Goal: Information Seeking & Learning: Learn about a topic

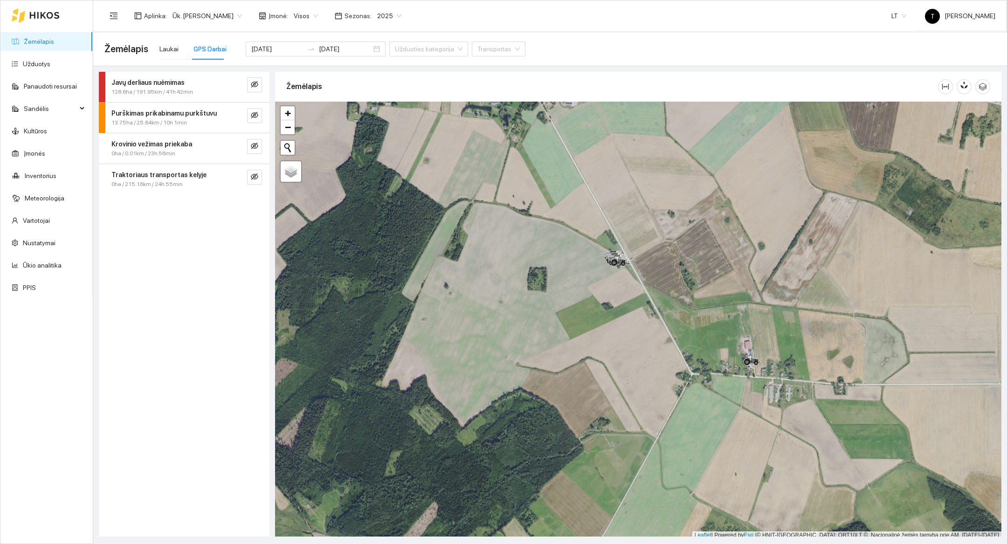
scroll to position [3, 0]
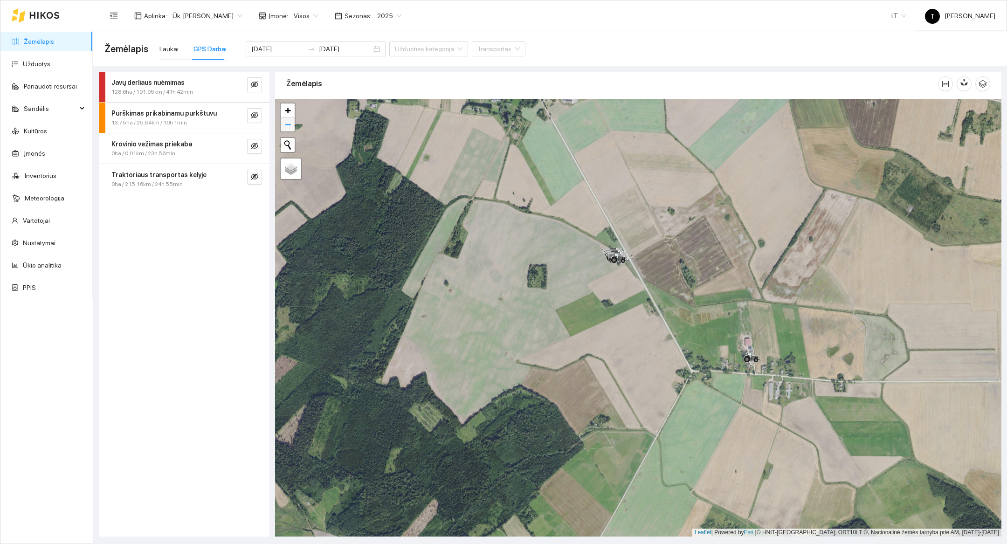
click at [288, 125] on span "−" at bounding box center [288, 124] width 6 height 12
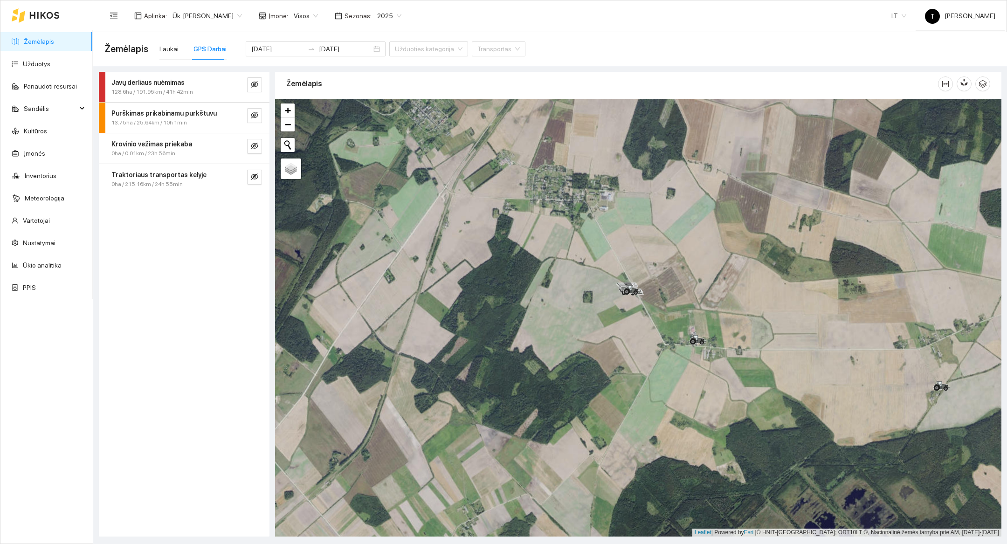
click at [63, 13] on div at bounding box center [46, 15] width 92 height 30
click at [49, 13] on icon at bounding box center [44, 15] width 30 height 7
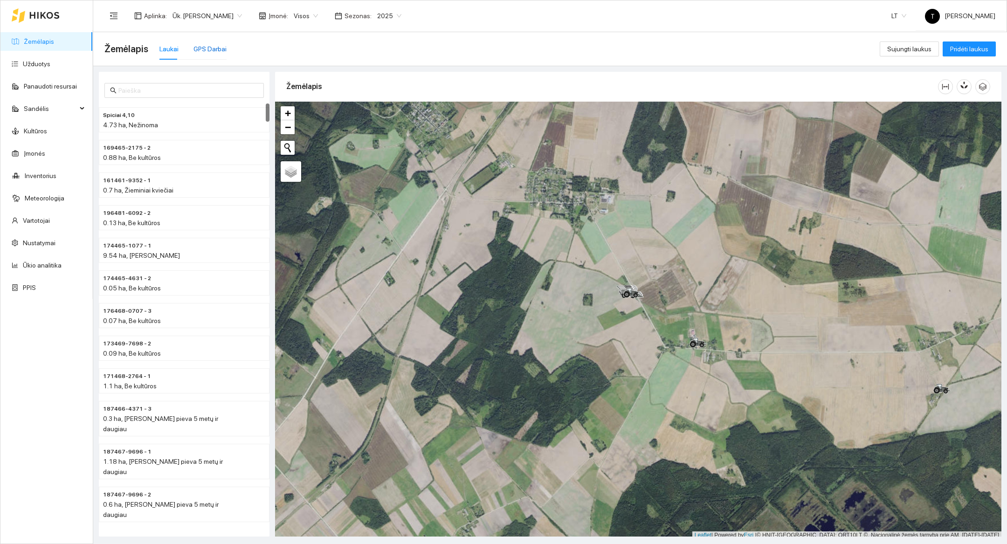
click at [212, 48] on div "GPS Darbai" at bounding box center [209, 49] width 33 height 10
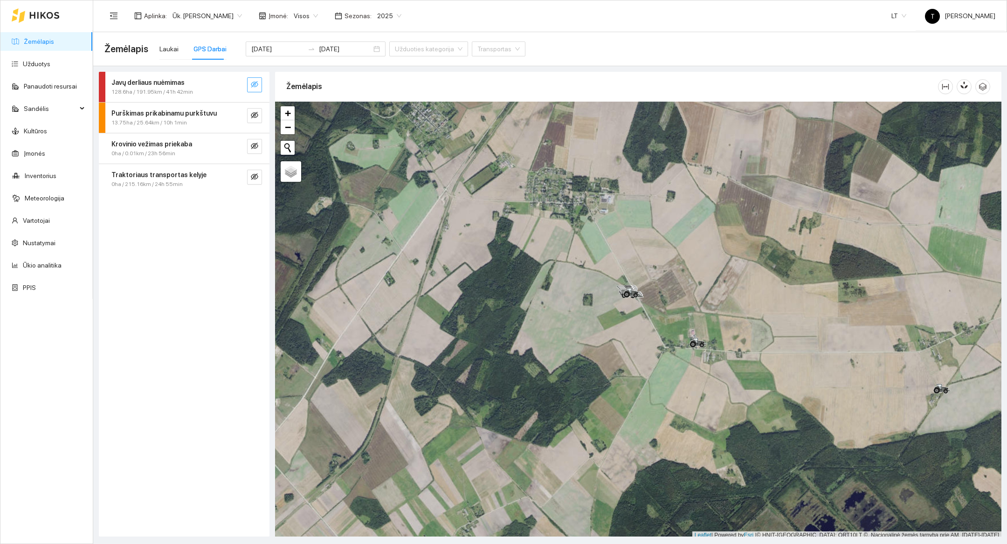
click at [259, 88] on button "button" at bounding box center [254, 84] width 15 height 15
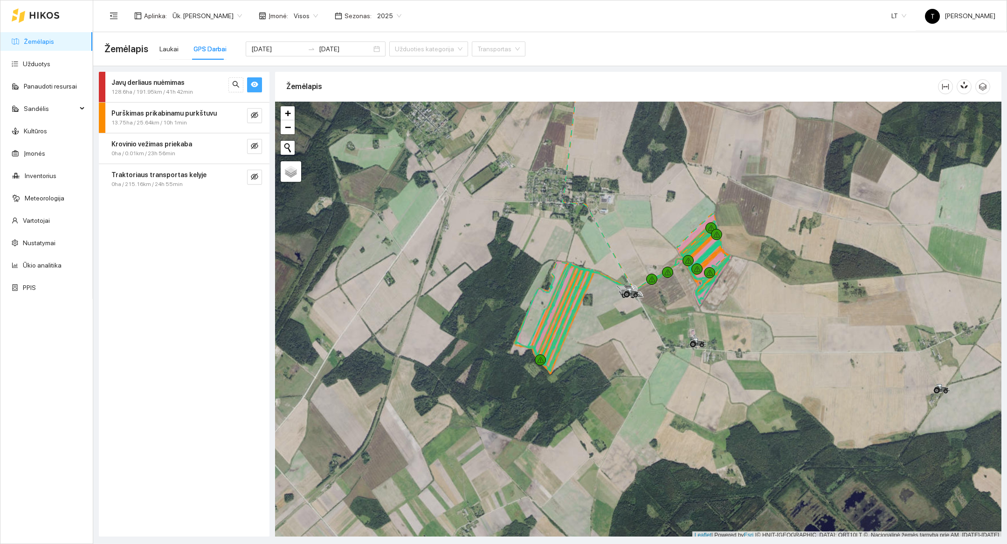
click at [259, 88] on button "button" at bounding box center [254, 84] width 15 height 15
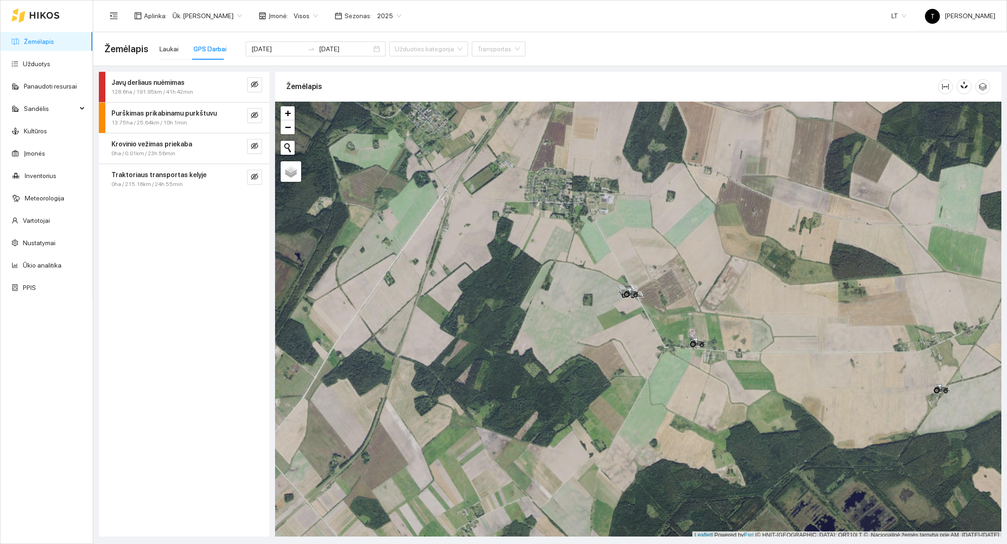
click at [308, 84] on div "Žemėlapis" at bounding box center [611, 86] width 651 height 27
click at [224, 92] on div "128.6ha / 191.95km / 41h 42min" at bounding box center [168, 92] width 114 height 9
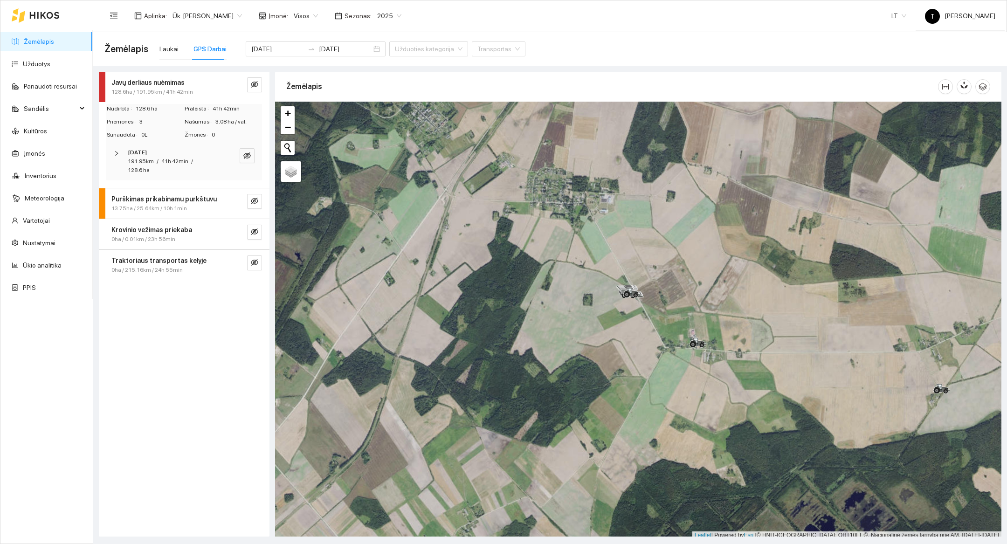
click at [224, 92] on div "128.6ha / 191.95km / 41h 42min" at bounding box center [168, 92] width 114 height 9
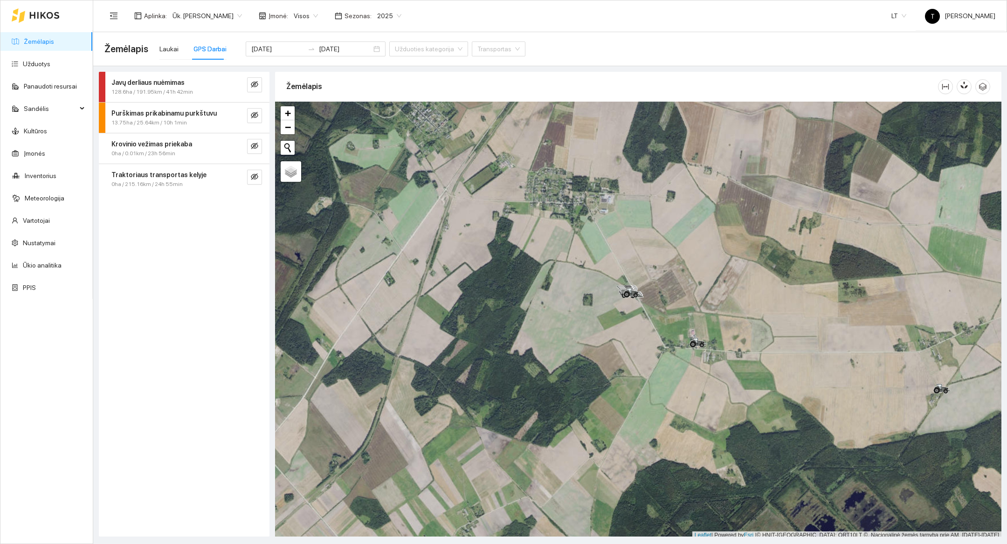
click at [214, 55] on div "GPS Darbai" at bounding box center [209, 48] width 33 height 21
click at [266, 51] on input "[DATE]" at bounding box center [277, 49] width 53 height 10
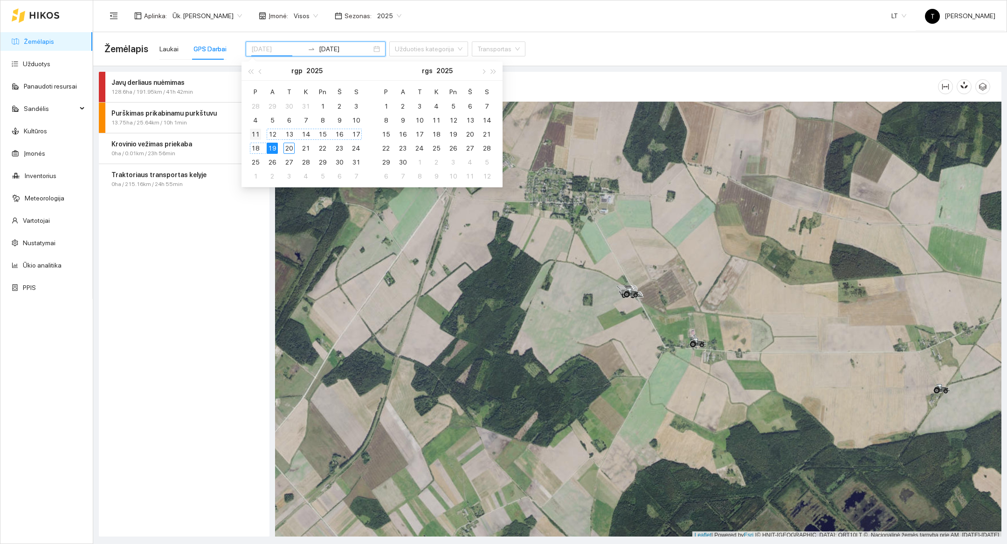
type input "2025-08-11"
click at [257, 133] on div "11" at bounding box center [255, 134] width 11 height 11
type input "2025-08-15"
click at [323, 135] on div "15" at bounding box center [322, 134] width 11 height 11
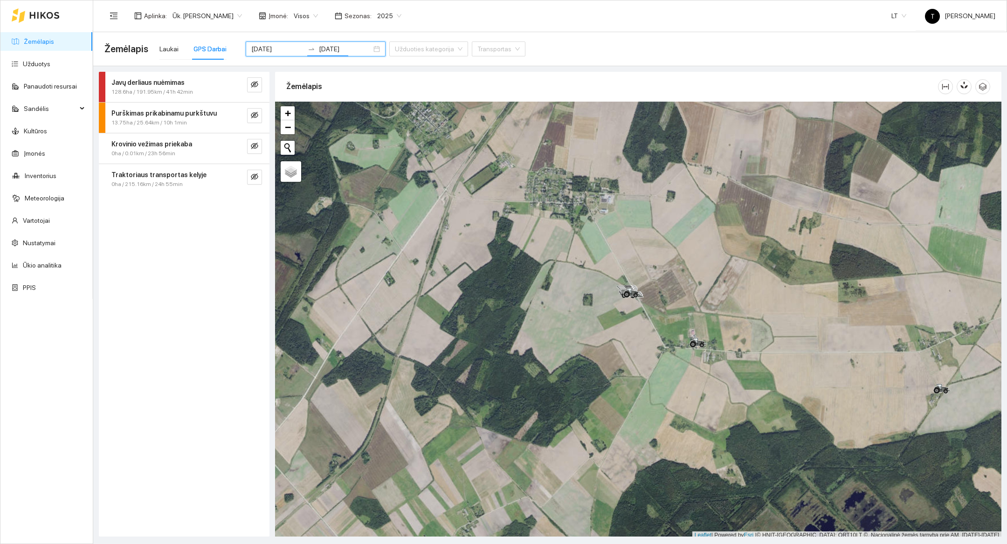
click at [345, 73] on div "Žemėlapis" at bounding box center [611, 86] width 651 height 27
click at [400, 55] on input "search" at bounding box center [425, 49] width 61 height 14
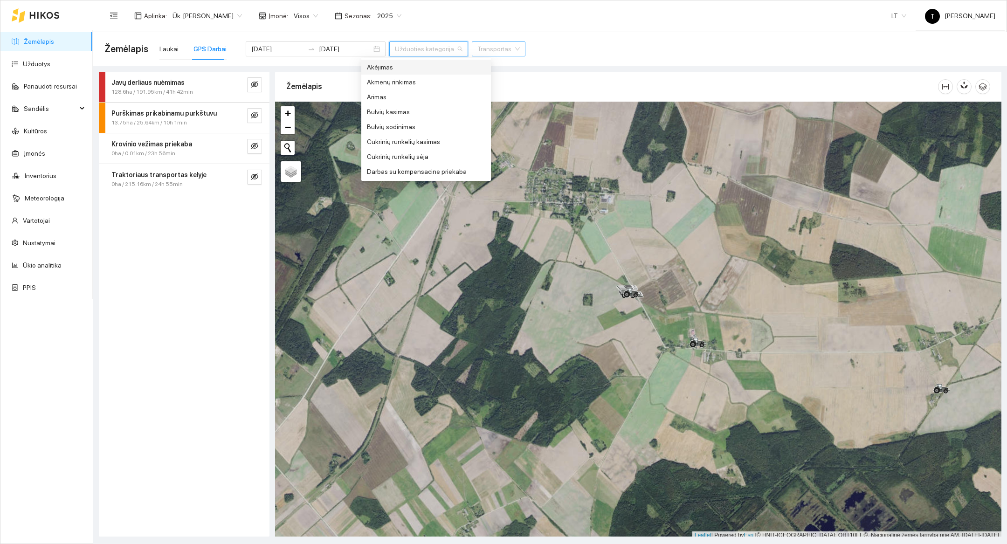
click at [477, 55] on input "search" at bounding box center [495, 49] width 36 height 14
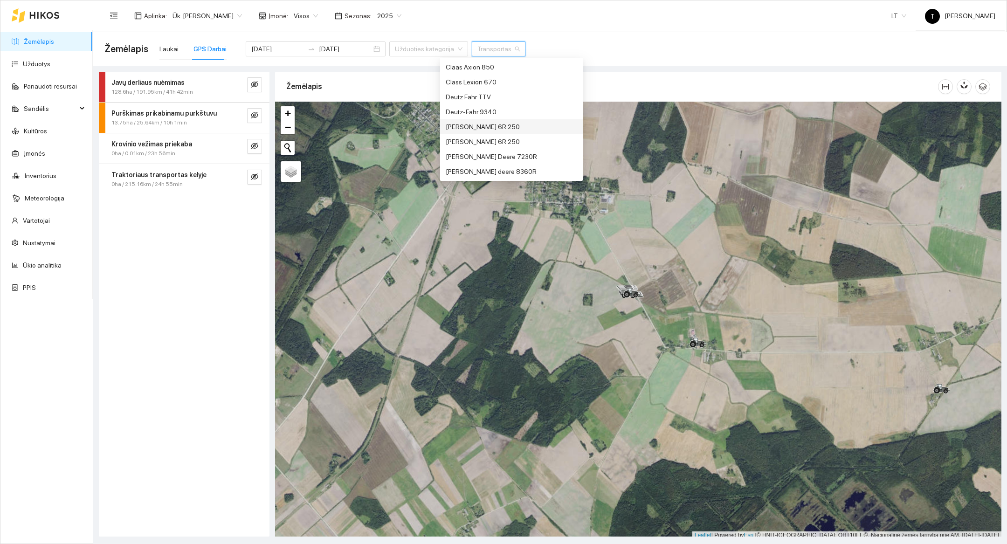
click at [509, 130] on div "[PERSON_NAME] 6R 250" at bounding box center [510, 127] width 131 height 10
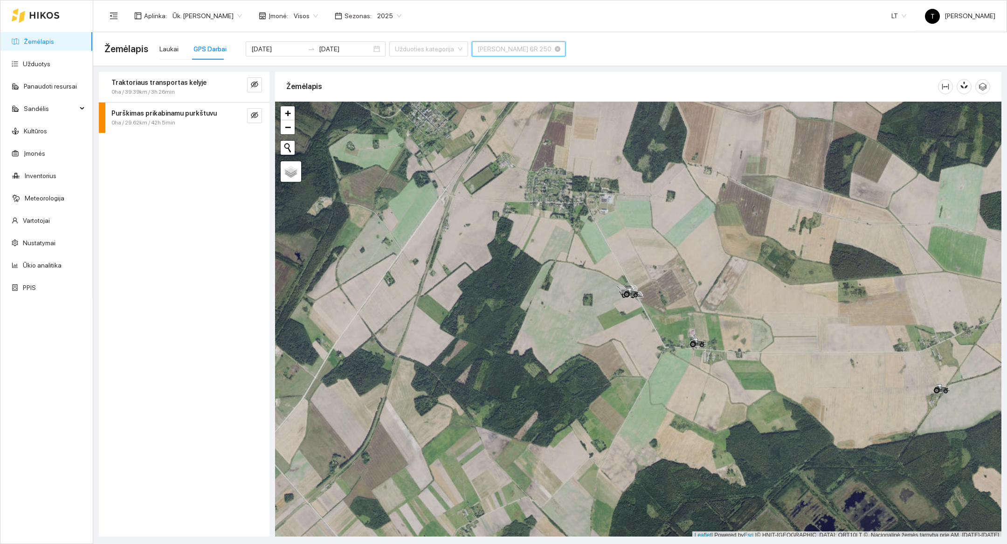
click at [477, 51] on span "[PERSON_NAME] 6R 250" at bounding box center [518, 49] width 82 height 14
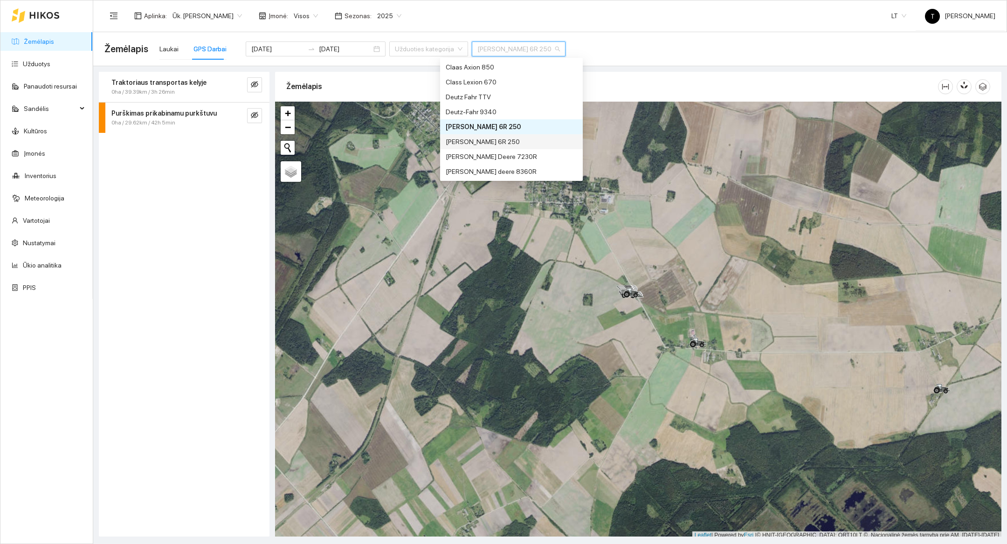
click at [488, 143] on div "[PERSON_NAME] 6R 250" at bounding box center [510, 142] width 131 height 10
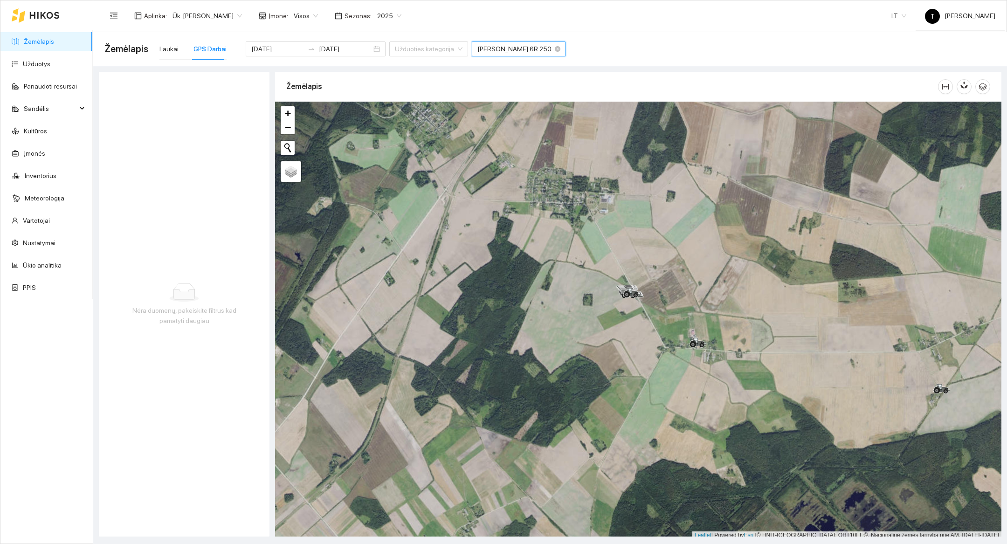
click at [477, 48] on span "[PERSON_NAME] 6R 250" at bounding box center [518, 49] width 82 height 14
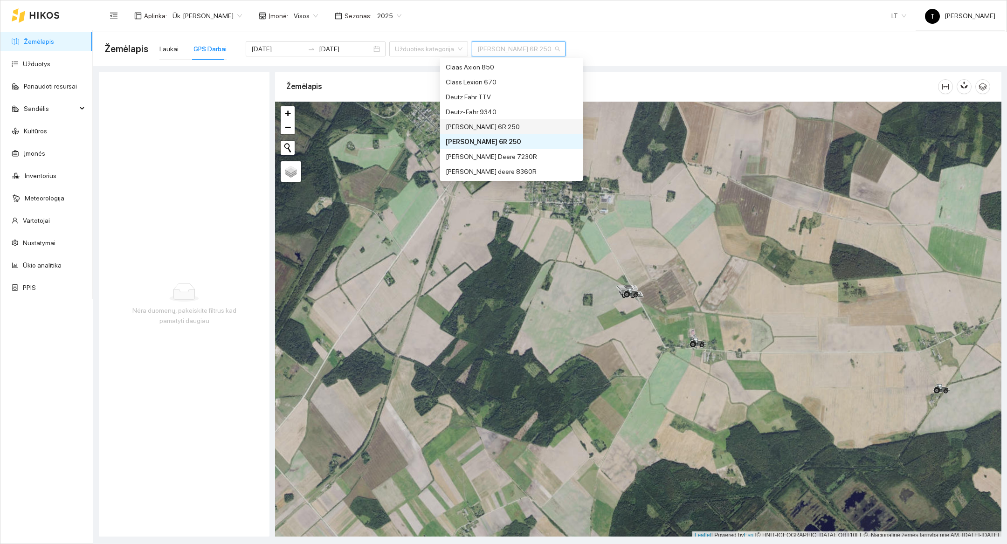
click at [494, 125] on div "[PERSON_NAME] 6R 250" at bounding box center [510, 127] width 131 height 10
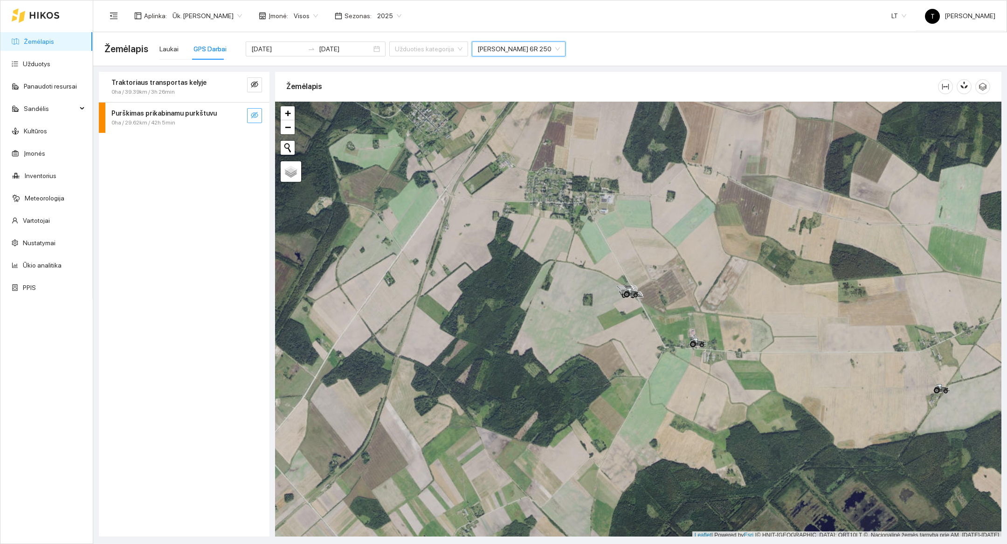
click at [259, 118] on button "button" at bounding box center [254, 115] width 15 height 15
click at [239, 118] on icon "search" at bounding box center [235, 114] width 7 height 7
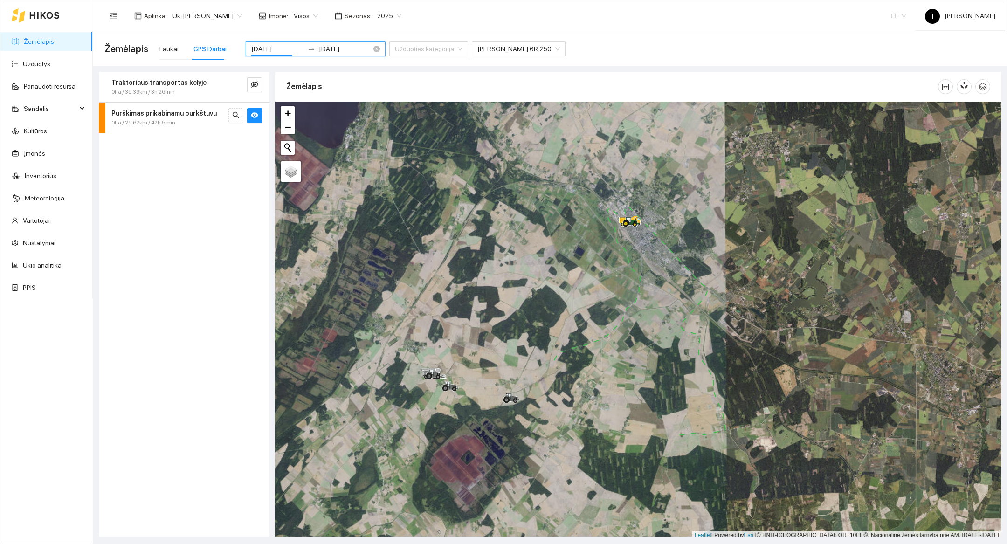
click at [279, 48] on input "2025-08-11" at bounding box center [277, 49] width 53 height 10
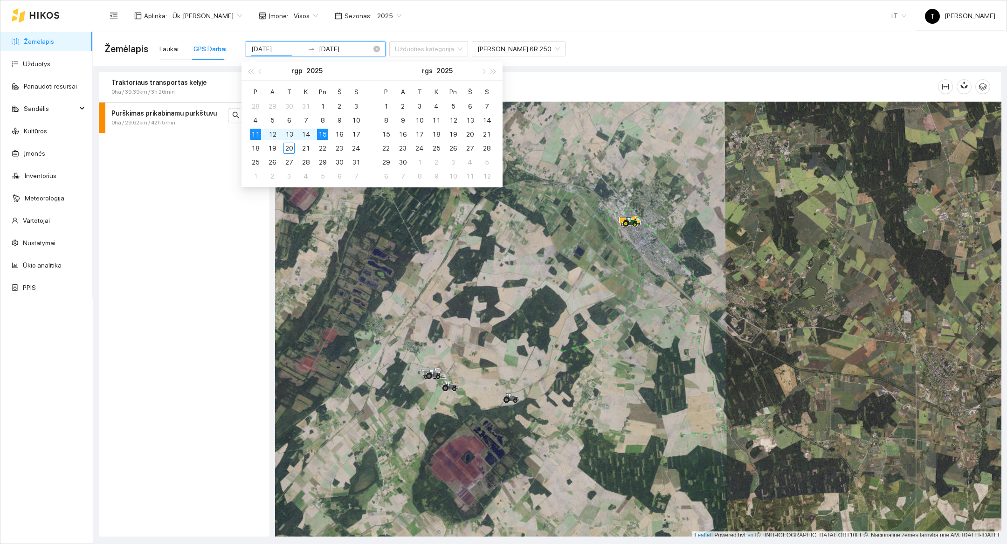
click at [267, 54] on div "2025-08-11 2025-08-15" at bounding box center [316, 48] width 140 height 15
type input "[DATE]"
click at [337, 133] on div "16" at bounding box center [339, 134] width 11 height 11
type input "2025-08-17"
click at [356, 136] on div "17" at bounding box center [355, 134] width 11 height 11
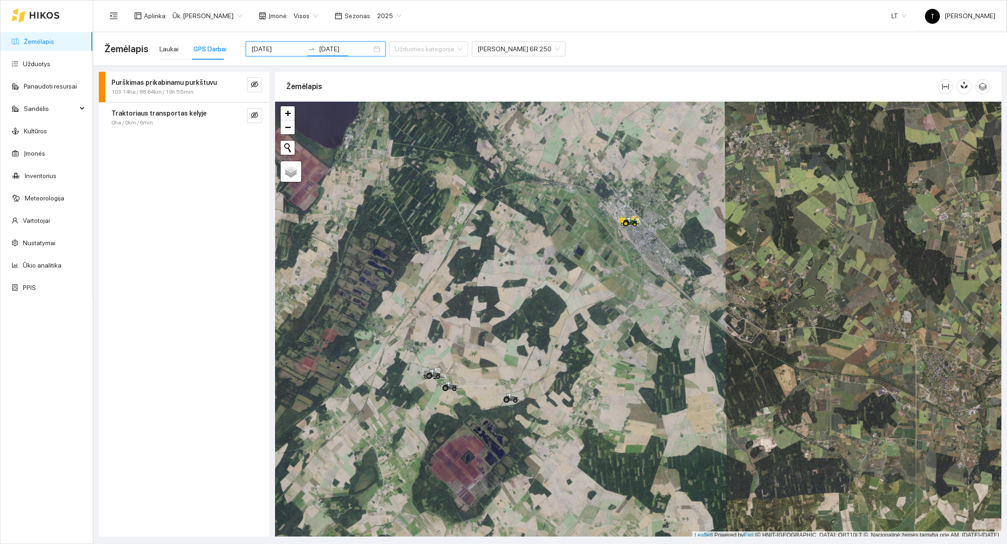
click at [266, 83] on div "Purškimas prikabinamu purkštuvu 103.14ha / 88.64km / 19h 55min" at bounding box center [184, 87] width 171 height 30
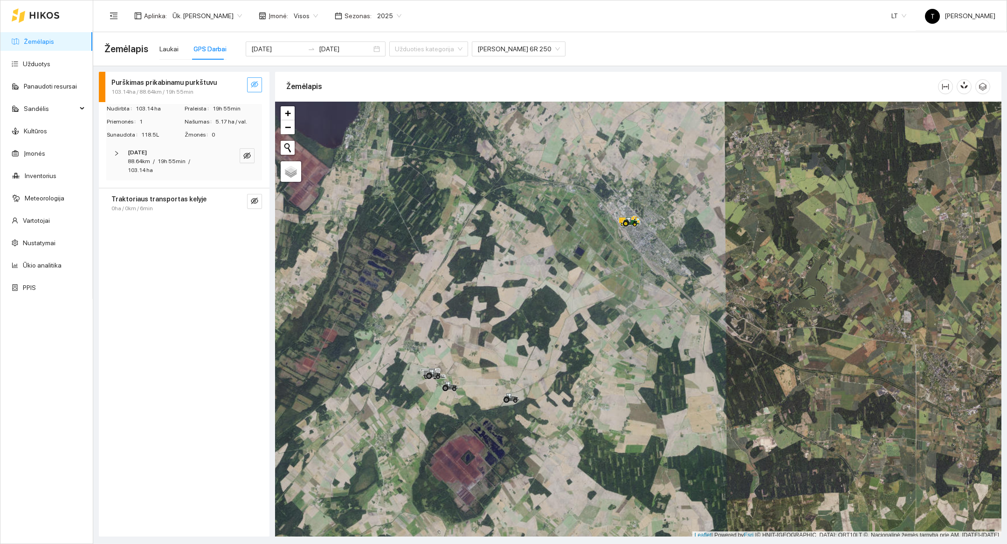
click at [259, 84] on button "button" at bounding box center [254, 84] width 15 height 15
click at [230, 159] on span "search" at bounding box center [228, 156] width 7 height 9
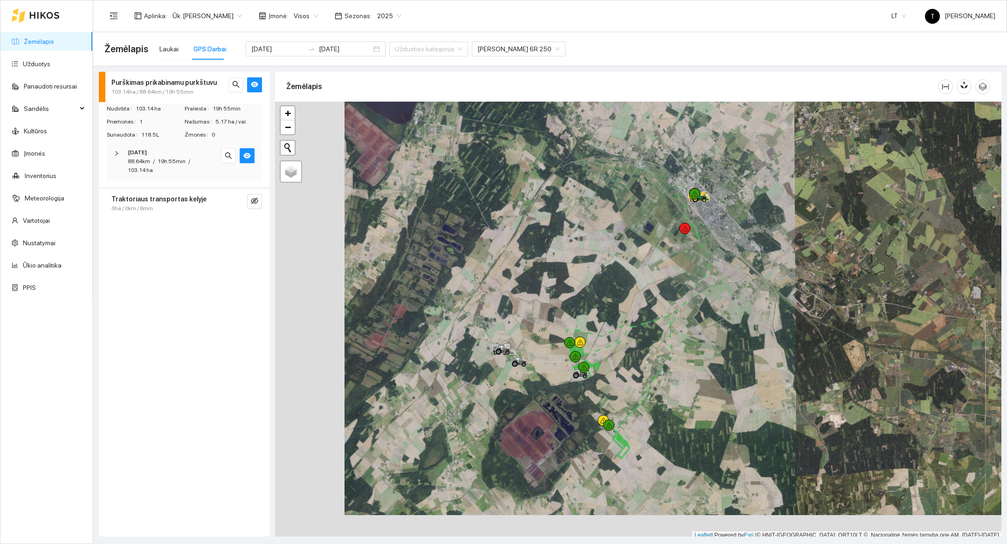
click at [621, 411] on div at bounding box center [638, 321] width 726 height 438
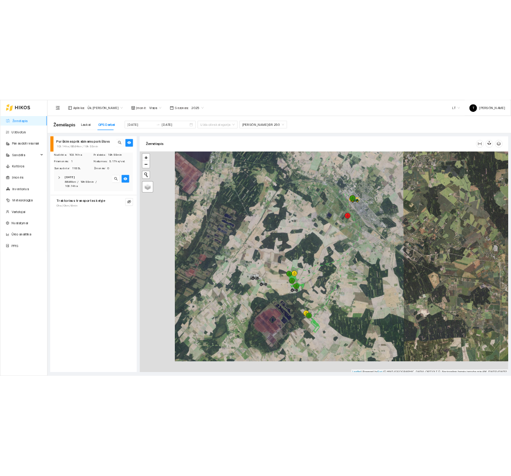
scroll to position [3, 0]
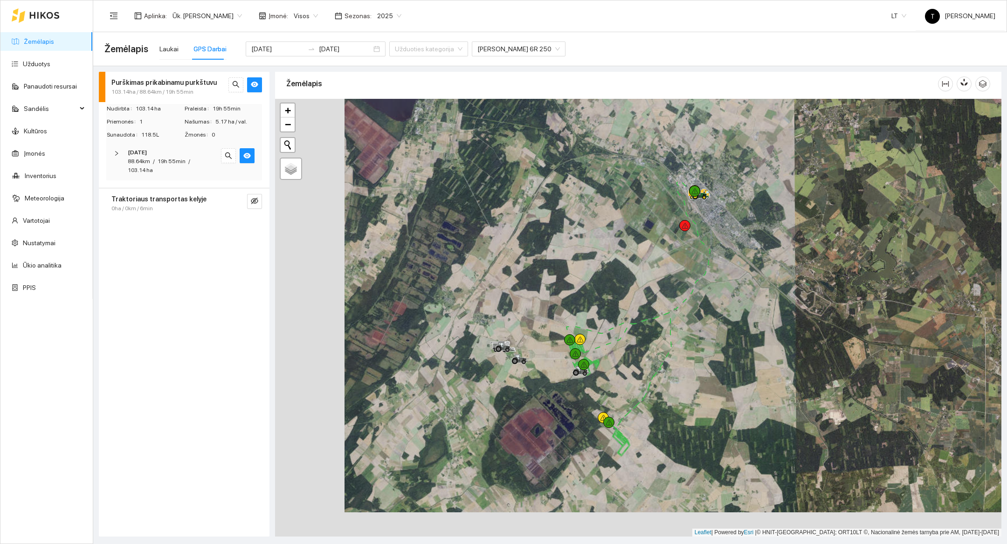
click at [621, 411] on div at bounding box center [638, 318] width 726 height 438
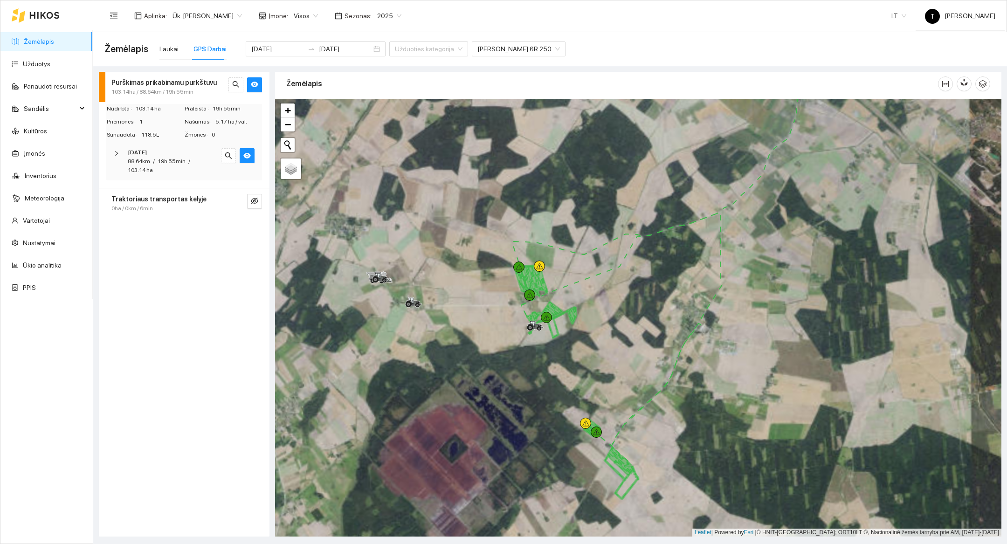
click at [602, 400] on div at bounding box center [638, 318] width 726 height 438
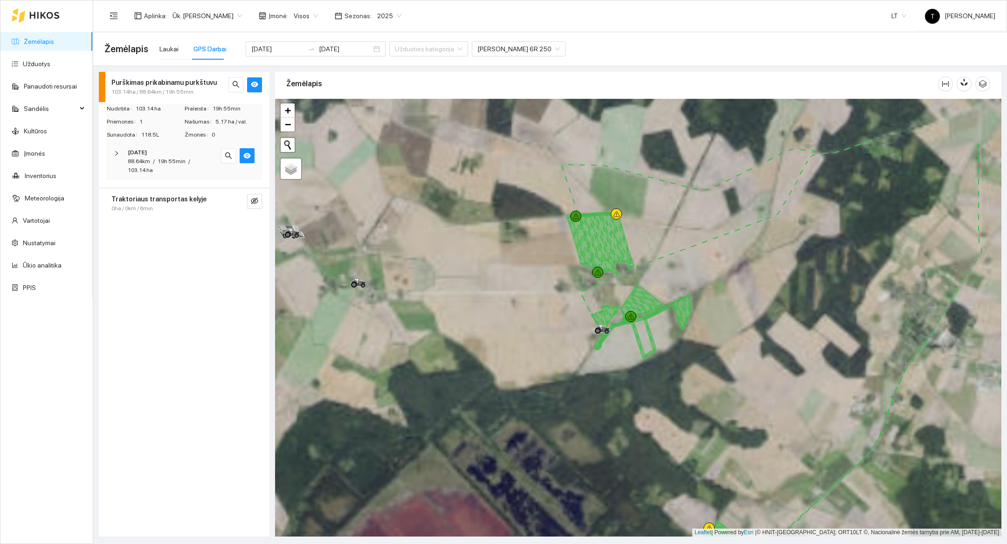
drag, startPoint x: 503, startPoint y: 326, endPoint x: 640, endPoint y: 405, distance: 158.9
click at [640, 405] on div at bounding box center [638, 318] width 726 height 438
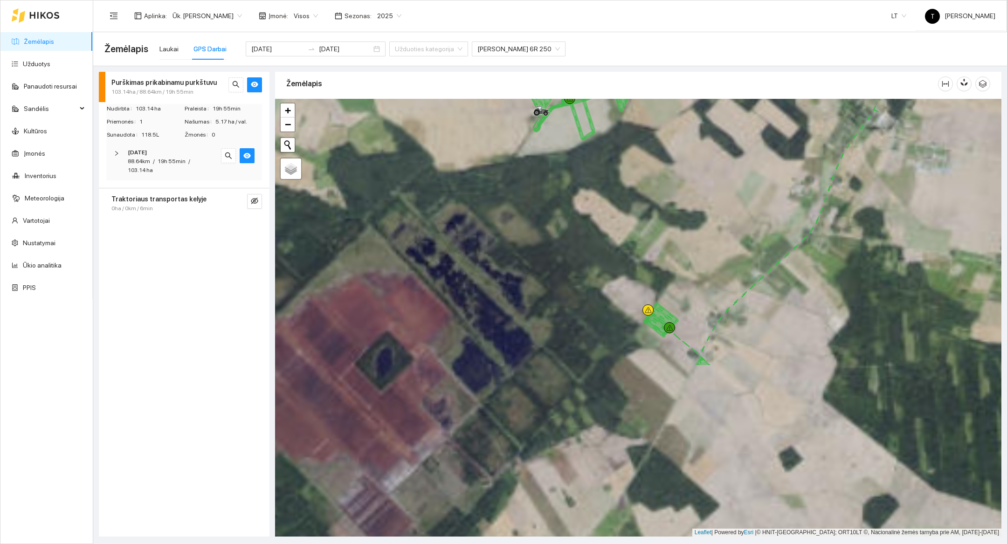
drag, startPoint x: 660, startPoint y: 430, endPoint x: 602, endPoint y: 214, distance: 223.0
click at [602, 214] on div at bounding box center [638, 318] width 726 height 438
click at [286, 133] on div at bounding box center [638, 318] width 726 height 438
click at [290, 126] on span "−" at bounding box center [288, 124] width 6 height 12
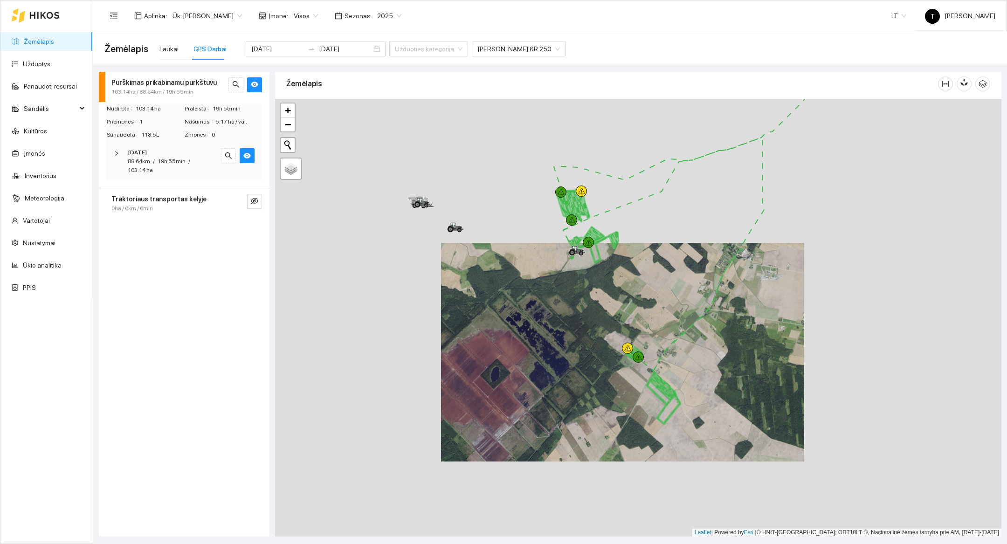
drag, startPoint x: 641, startPoint y: 230, endPoint x: 624, endPoint y: 263, distance: 36.7
click at [624, 263] on div at bounding box center [638, 318] width 726 height 438
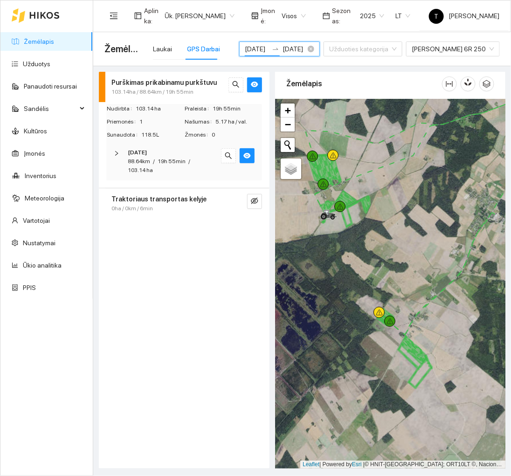
click at [267, 51] on input "[DATE]" at bounding box center [256, 49] width 23 height 10
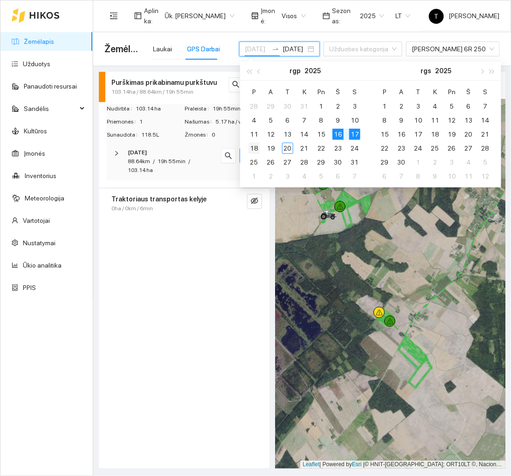
type input "2025-08-18"
click at [254, 145] on div "18" at bounding box center [253, 148] width 11 height 11
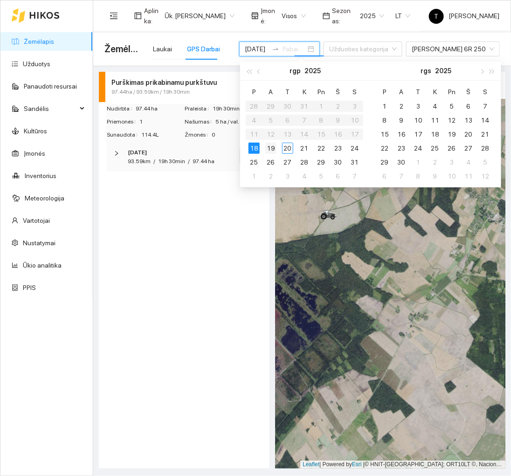
type input "[DATE]"
type input "2025-08-18"
click at [254, 148] on div "18" at bounding box center [253, 148] width 11 height 11
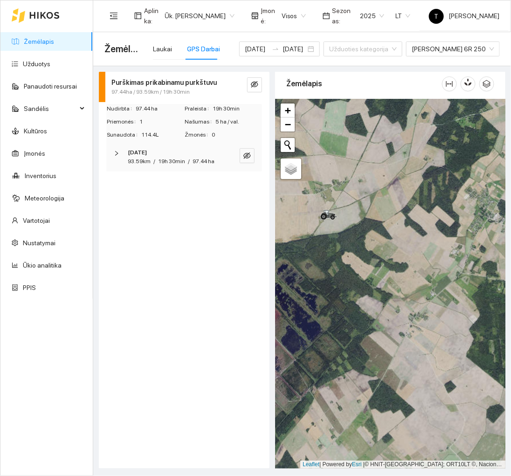
click at [246, 88] on div at bounding box center [245, 84] width 34 height 15
click at [251, 88] on icon "eye-invisible" at bounding box center [254, 84] width 7 height 7
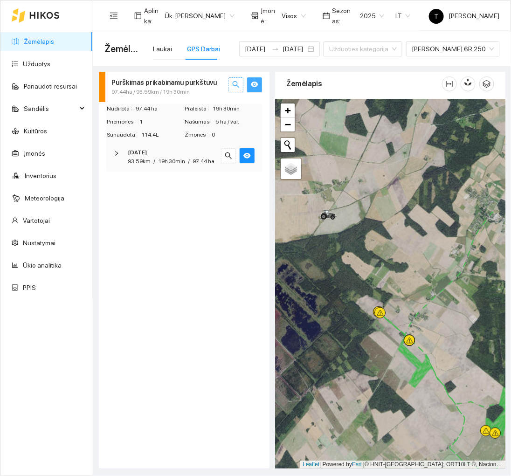
click at [236, 86] on icon "search" at bounding box center [235, 84] width 7 height 7
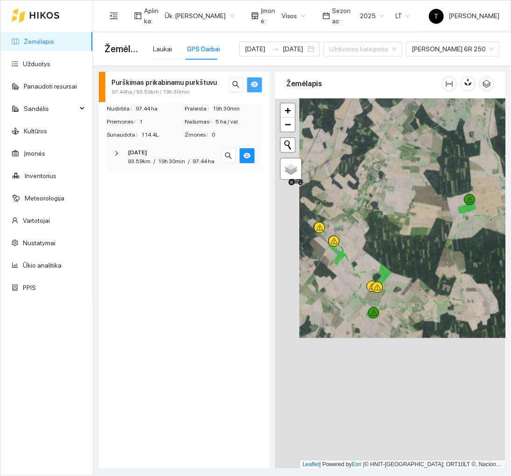
drag, startPoint x: 364, startPoint y: 398, endPoint x: 403, endPoint y: 271, distance: 133.5
click at [403, 271] on div at bounding box center [390, 284] width 230 height 370
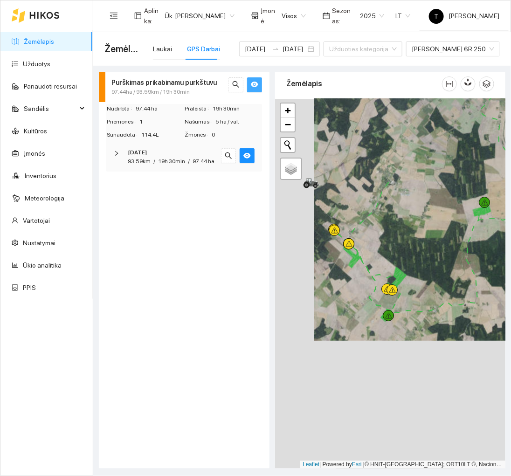
click at [387, 241] on div at bounding box center [390, 284] width 230 height 370
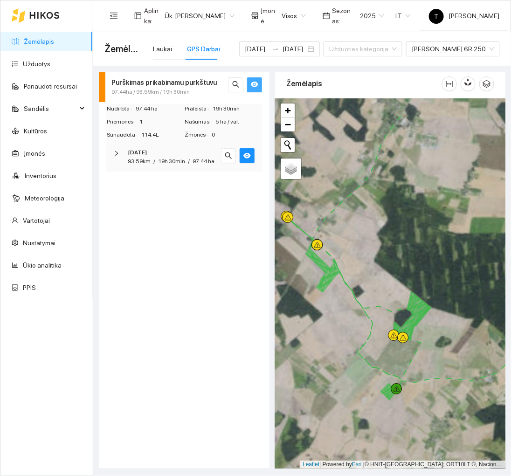
drag, startPoint x: 380, startPoint y: 287, endPoint x: 407, endPoint y: 274, distance: 30.2
click at [407, 274] on div at bounding box center [390, 284] width 230 height 370
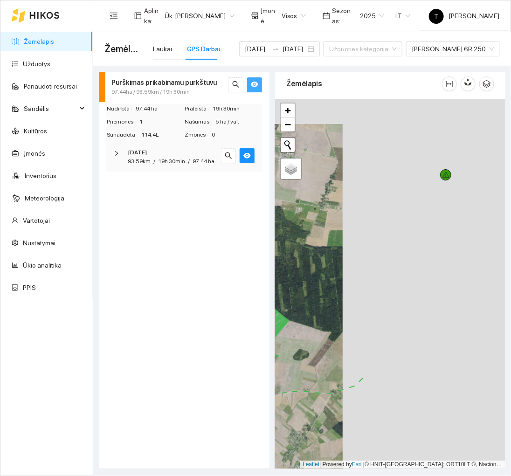
drag, startPoint x: 444, startPoint y: 266, endPoint x: 281, endPoint y: 292, distance: 164.7
click at [281, 292] on div at bounding box center [390, 284] width 230 height 370
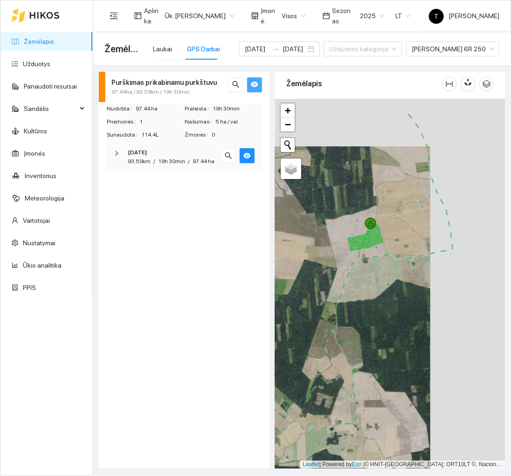
drag, startPoint x: 459, startPoint y: 233, endPoint x: 410, endPoint y: 247, distance: 51.3
click at [410, 247] on div at bounding box center [390, 284] width 230 height 370
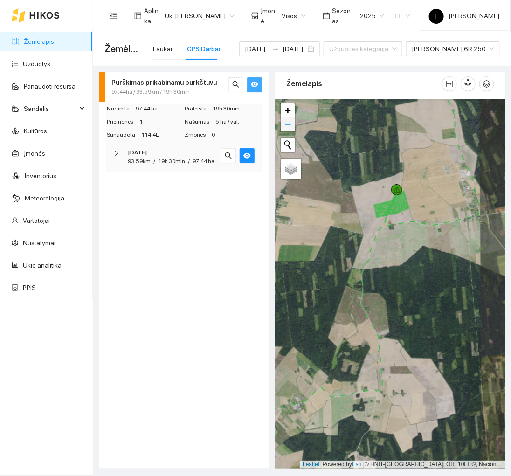
click at [289, 123] on span "−" at bounding box center [288, 124] width 6 height 12
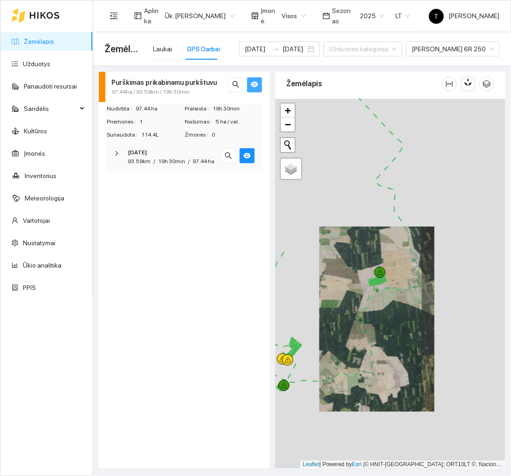
drag, startPoint x: 424, startPoint y: 222, endPoint x: 411, endPoint y: 257, distance: 37.9
click at [411, 257] on div at bounding box center [390, 284] width 230 height 370
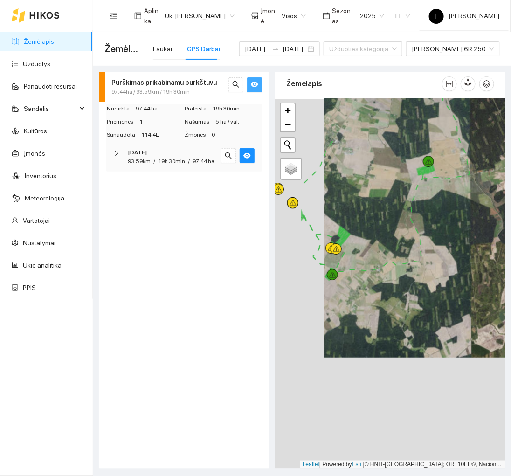
drag, startPoint x: 376, startPoint y: 407, endPoint x: 425, endPoint y: 296, distance: 121.0
click at [425, 296] on div at bounding box center [390, 284] width 230 height 370
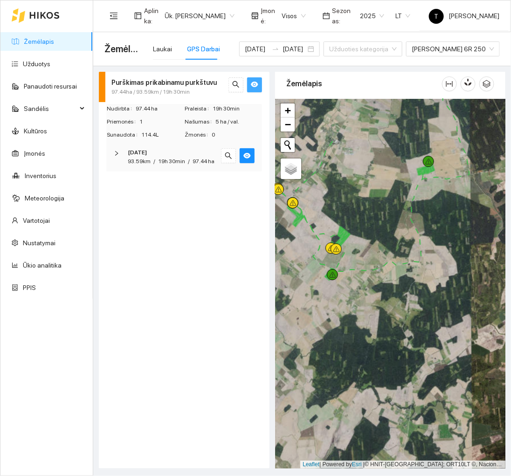
click at [439, 175] on div at bounding box center [390, 284] width 230 height 370
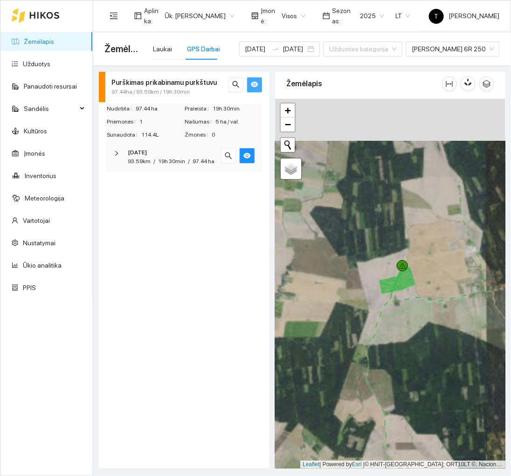
drag, startPoint x: 439, startPoint y: 175, endPoint x: 423, endPoint y: 294, distance: 119.4
click at [423, 294] on div at bounding box center [390, 284] width 230 height 370
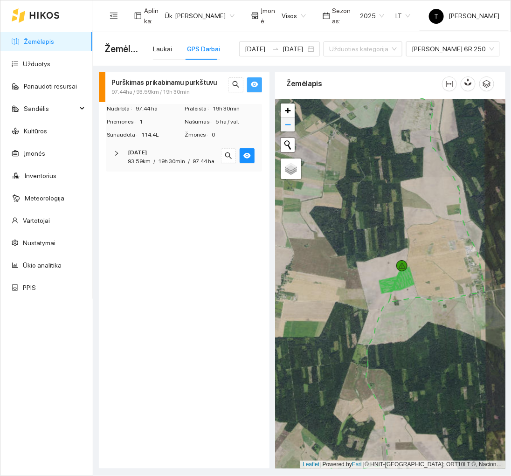
click at [287, 128] on span "−" at bounding box center [288, 124] width 6 height 12
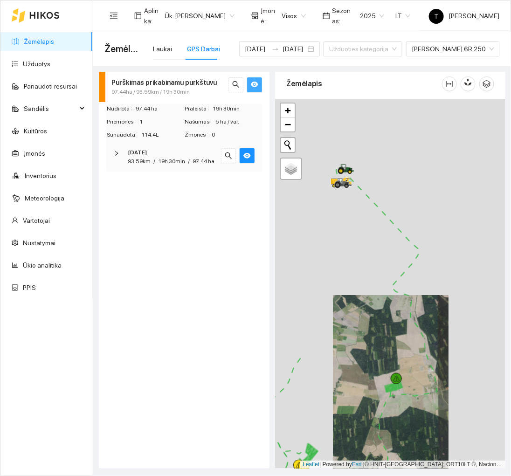
drag, startPoint x: 404, startPoint y: 184, endPoint x: 404, endPoint y: 301, distance: 116.5
click at [404, 301] on div at bounding box center [390, 284] width 230 height 370
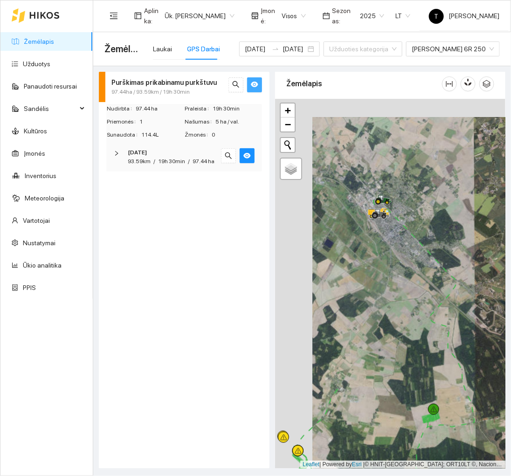
drag, startPoint x: 367, startPoint y: 259, endPoint x: 404, endPoint y: 277, distance: 41.5
click at [404, 277] on div at bounding box center [390, 284] width 230 height 370
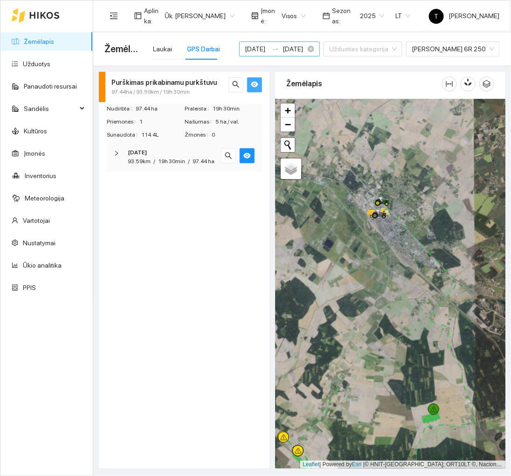
click at [266, 47] on input "2025-08-18" at bounding box center [256, 49] width 23 height 10
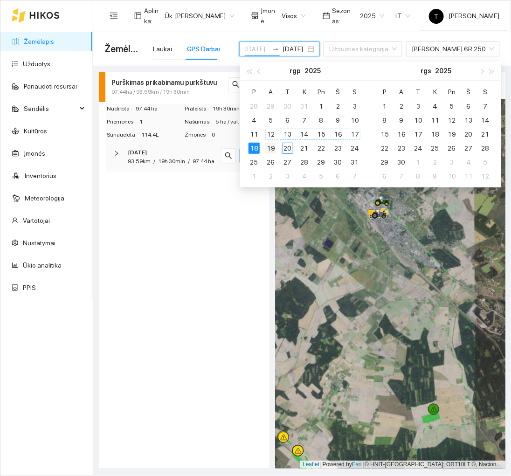
type input "[DATE]"
click at [275, 148] on div "19" at bounding box center [270, 148] width 11 height 11
type input "[DATE]"
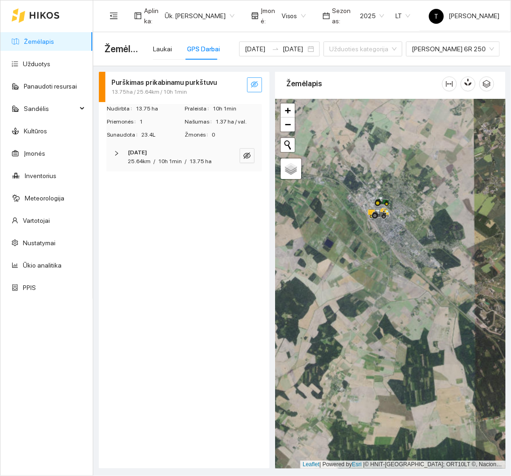
click at [255, 86] on icon "eye-invisible" at bounding box center [254, 84] width 7 height 7
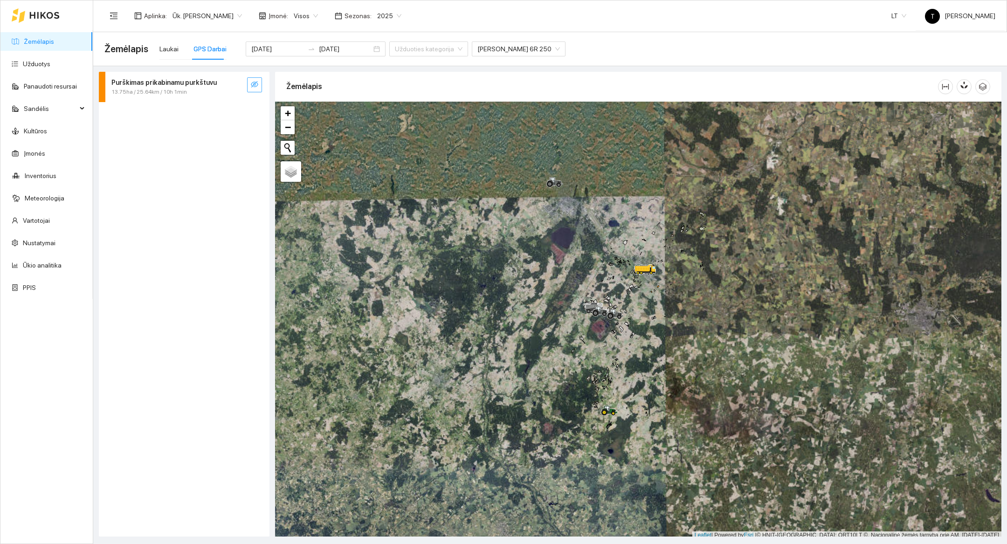
click at [259, 85] on button "button" at bounding box center [254, 84] width 15 height 15
click at [231, 87] on button "button" at bounding box center [235, 84] width 15 height 15
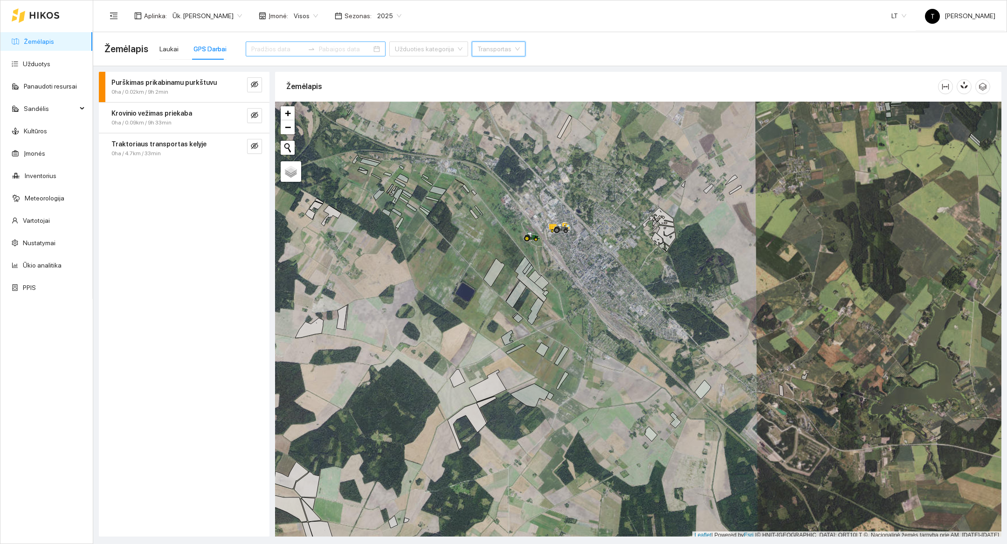
click at [142, 56] on div "Žemėlapis Laukai GPS Darbai Užduoties kategorija Transportas" at bounding box center [549, 49] width 891 height 30
click at [136, 48] on span "Žemėlapis" at bounding box center [126, 48] width 44 height 15
click at [47, 10] on div at bounding box center [36, 15] width 48 height 30
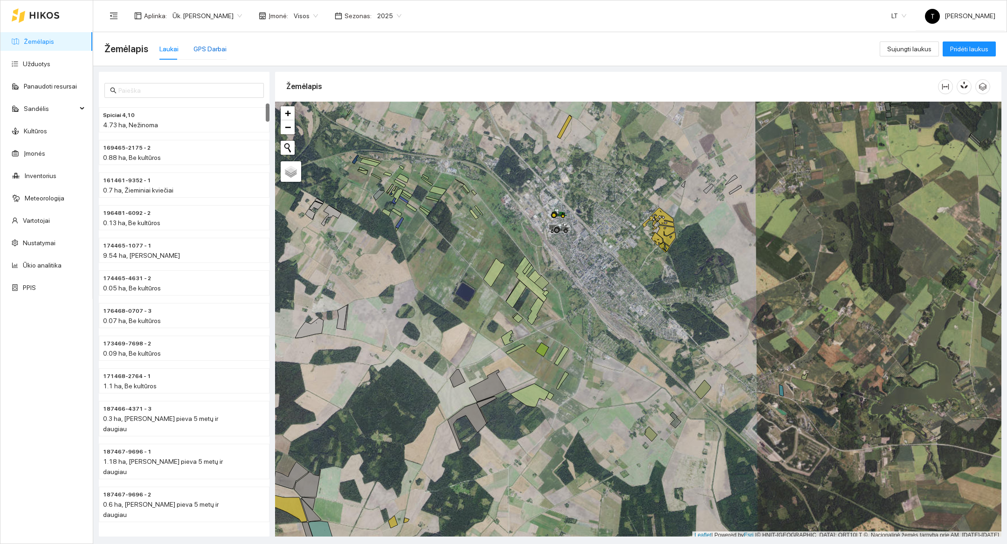
click at [214, 47] on div "GPS Darbai" at bounding box center [209, 49] width 33 height 10
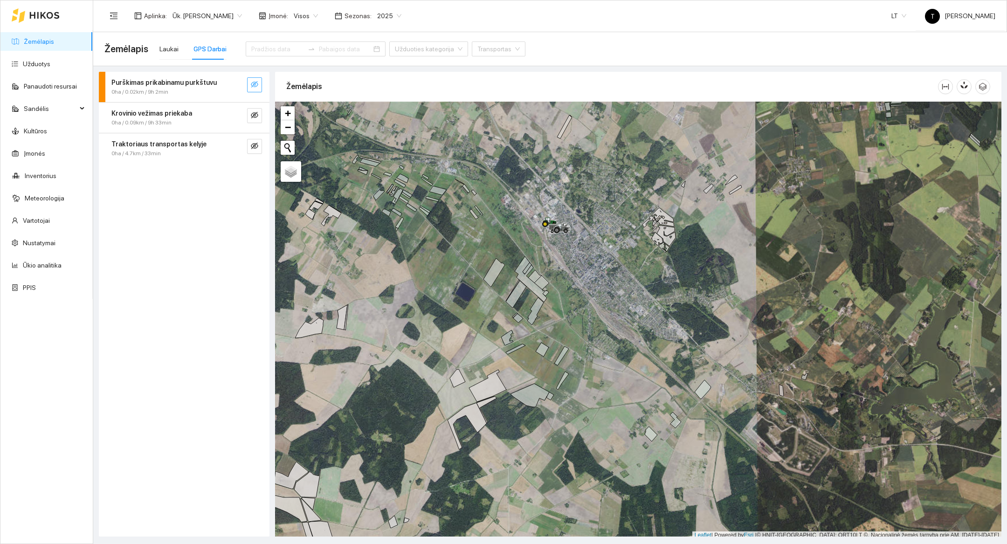
click at [255, 87] on icon "eye-invisible" at bounding box center [254, 84] width 7 height 7
click at [255, 87] on icon "eye" at bounding box center [254, 84] width 7 height 7
click at [260, 144] on button "button" at bounding box center [254, 146] width 15 height 15
click at [236, 147] on icon "search" at bounding box center [236, 146] width 7 height 7
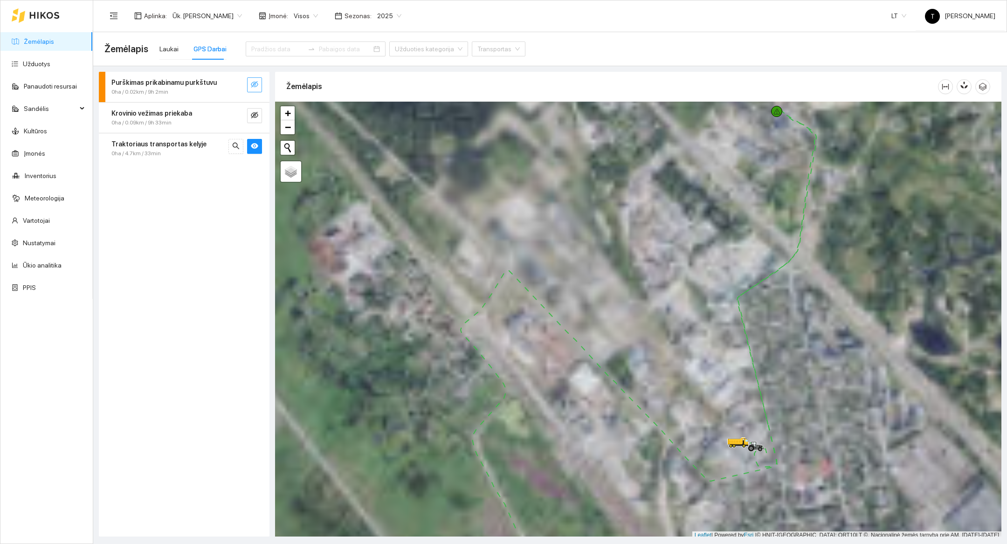
scroll to position [3, 0]
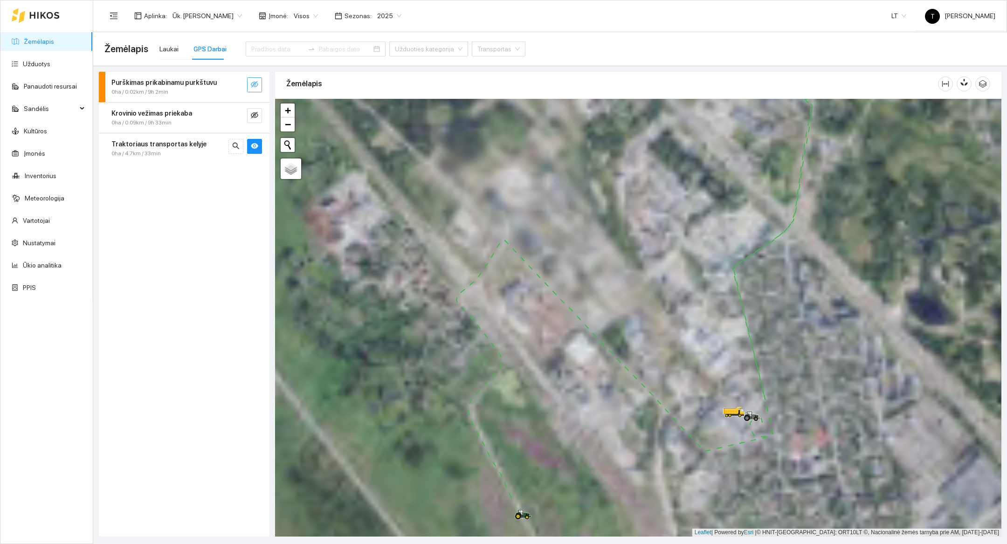
drag, startPoint x: 662, startPoint y: 437, endPoint x: 658, endPoint y: 410, distance: 27.8
click at [510, 410] on div at bounding box center [638, 318] width 726 height 438
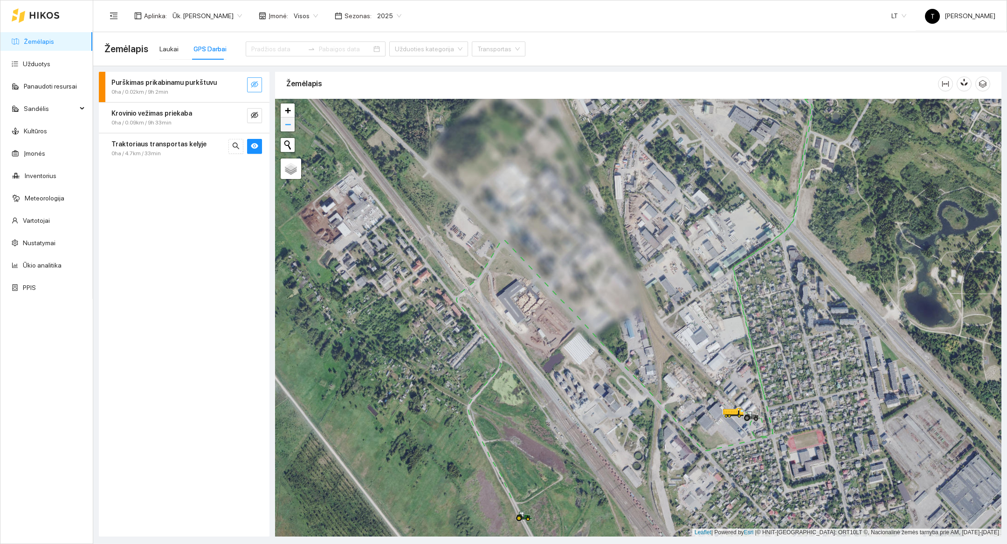
click at [289, 129] on span "−" at bounding box center [288, 124] width 6 height 12
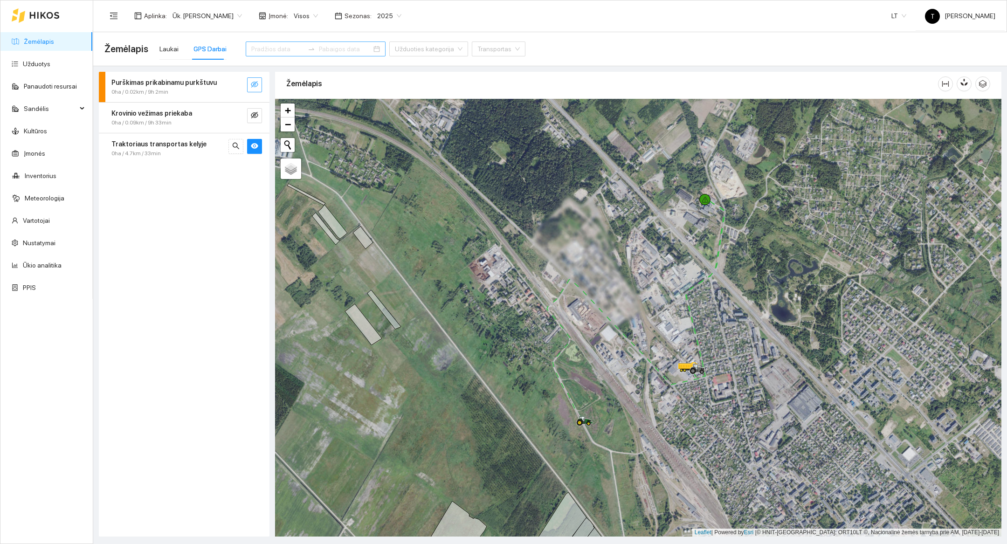
click at [268, 48] on input at bounding box center [277, 49] width 53 height 10
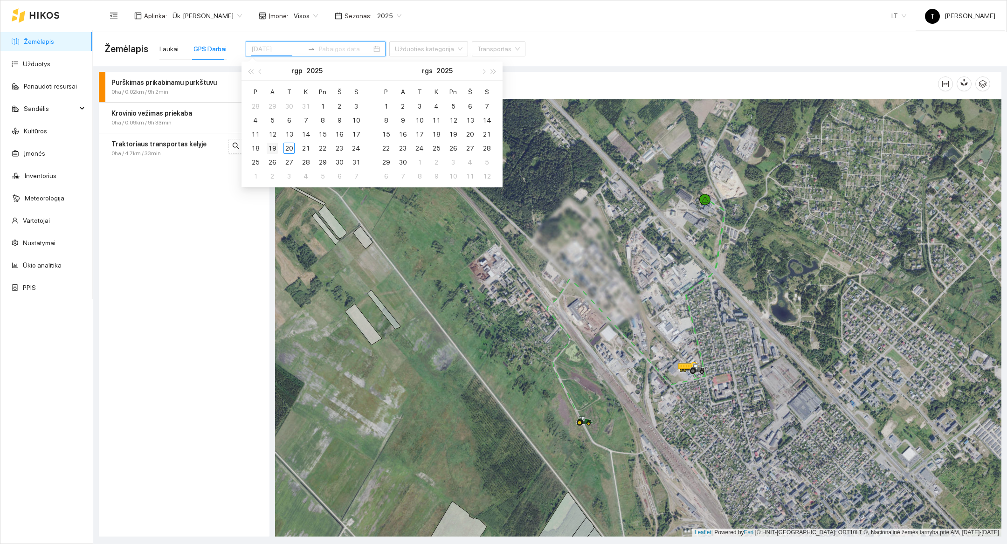
type input "[DATE]"
click at [273, 151] on div "19" at bounding box center [272, 148] width 11 height 11
type input "[DATE]"
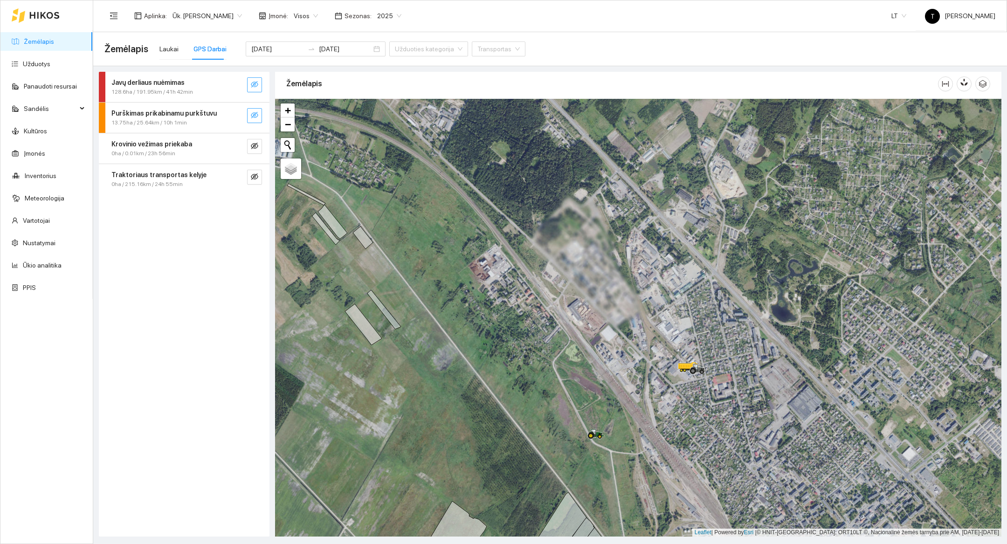
click at [254, 87] on icon "eye-invisible" at bounding box center [254, 84] width 7 height 7
click at [238, 89] on button "button" at bounding box center [235, 84] width 15 height 15
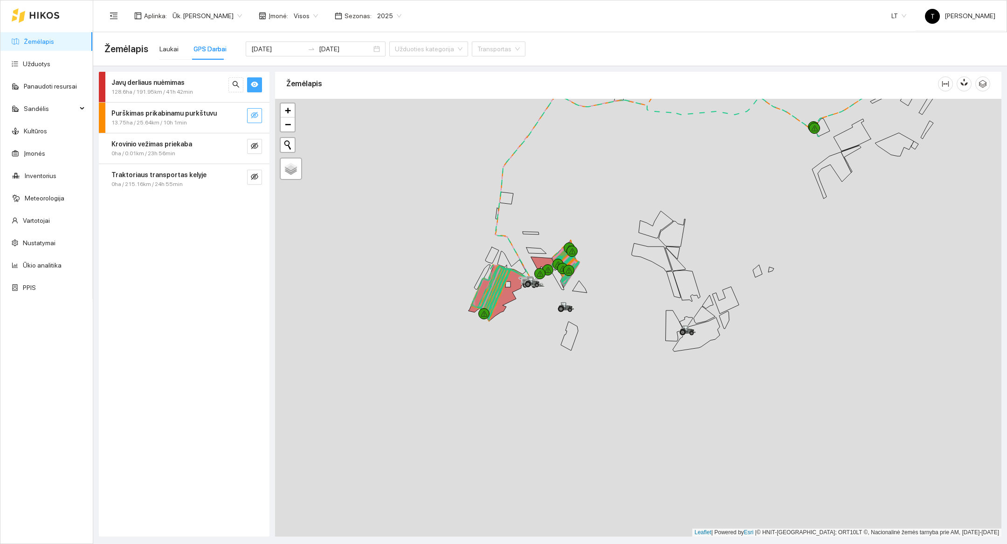
drag, startPoint x: 542, startPoint y: 507, endPoint x: 617, endPoint y: 282, distance: 237.1
click at [510, 282] on div at bounding box center [638, 318] width 726 height 438
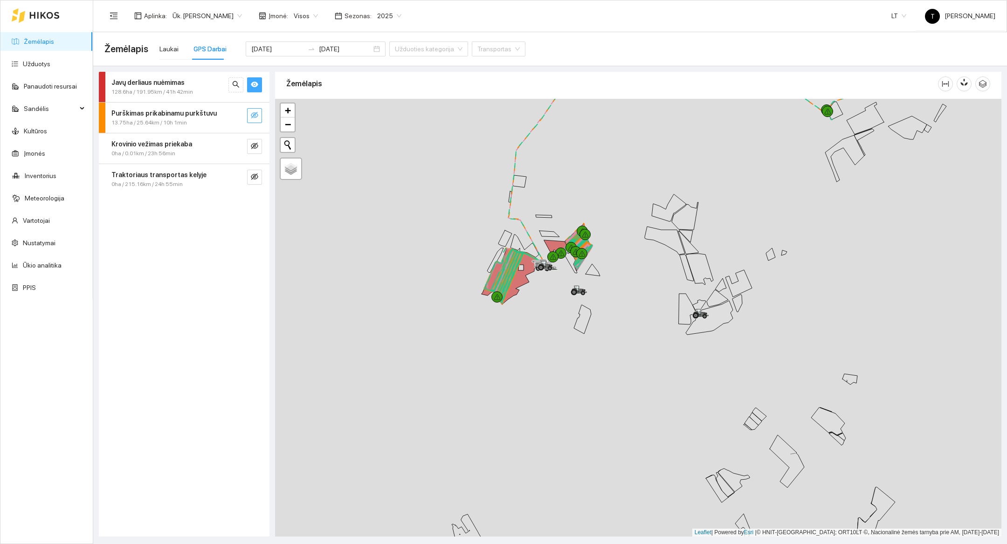
click at [510, 316] on div at bounding box center [638, 318] width 726 height 438
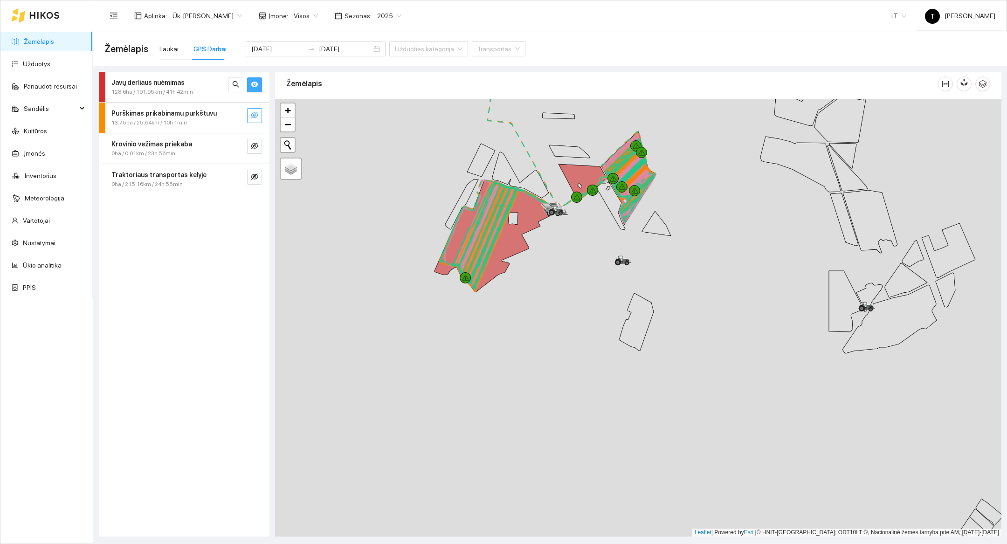
click at [510, 282] on div at bounding box center [638, 318] width 726 height 438
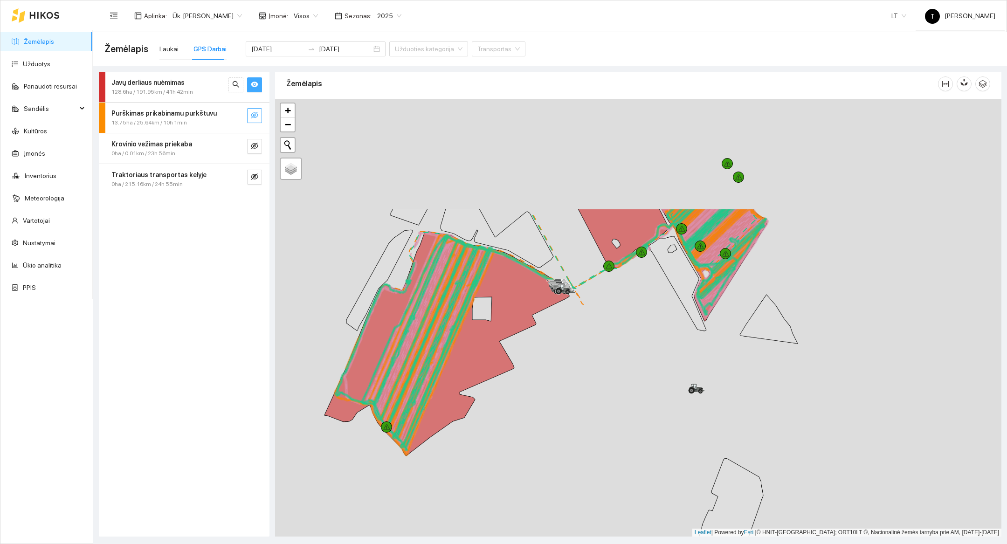
drag, startPoint x: 569, startPoint y: 271, endPoint x: 588, endPoint y: 425, distance: 154.6
click at [510, 425] on div at bounding box center [638, 318] width 726 height 438
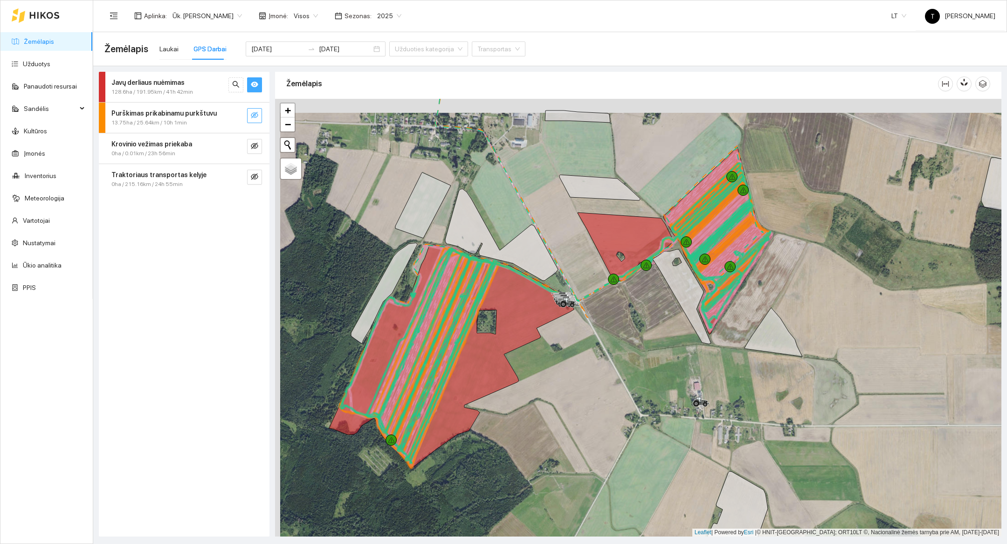
drag, startPoint x: 641, startPoint y: 339, endPoint x: 646, endPoint y: 353, distance: 14.9
click at [510, 353] on div at bounding box center [638, 318] width 726 height 438
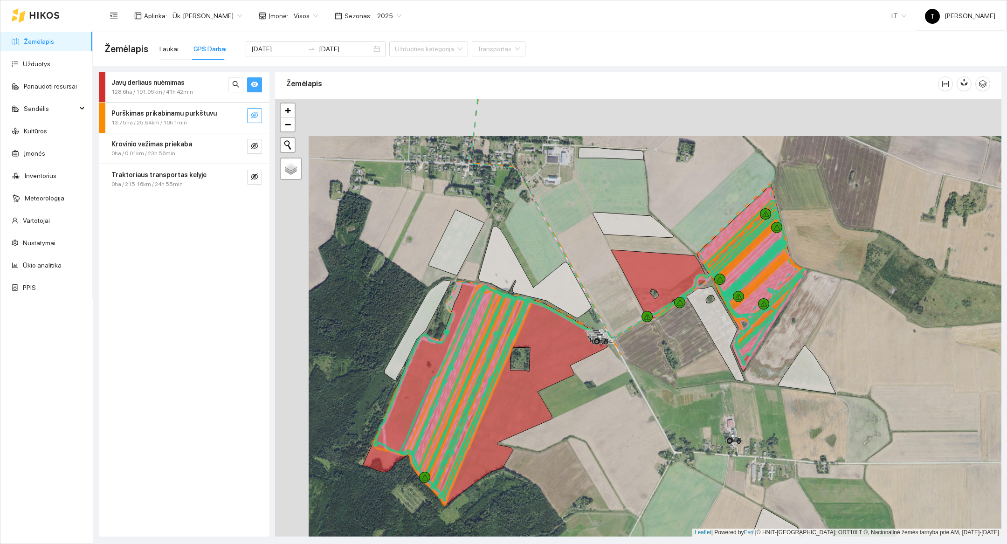
drag, startPoint x: 584, startPoint y: 308, endPoint x: 617, endPoint y: 345, distance: 49.5
click at [510, 345] on div at bounding box center [638, 318] width 726 height 438
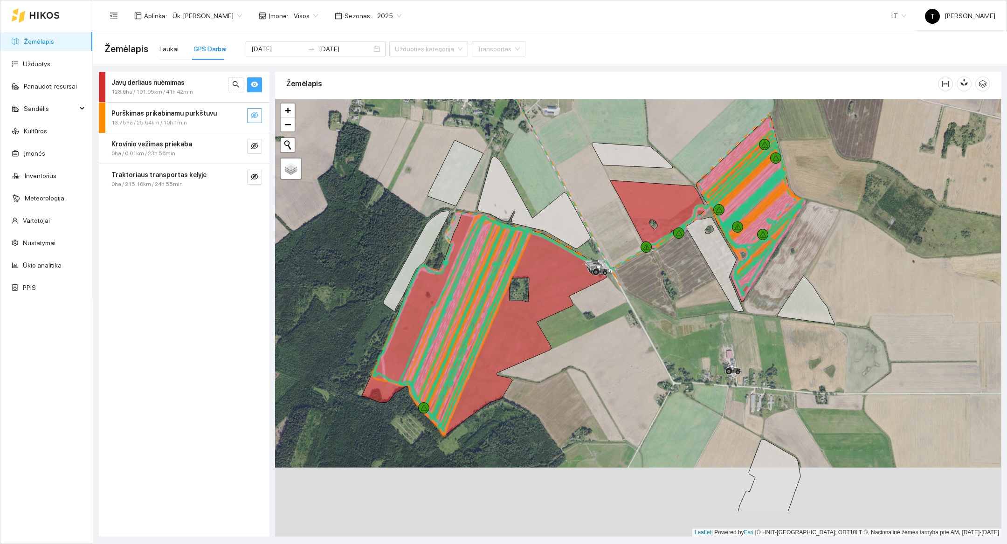
drag, startPoint x: 603, startPoint y: 416, endPoint x: 603, endPoint y: 347, distance: 69.0
click at [510, 347] on div at bounding box center [638, 318] width 726 height 438
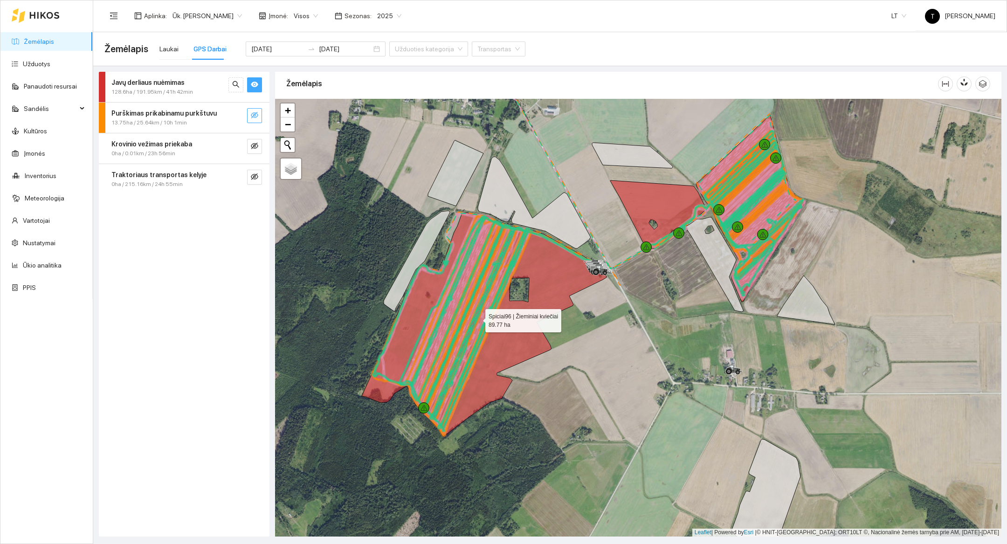
click at [510, 334] on icon at bounding box center [484, 324] width 245 height 224
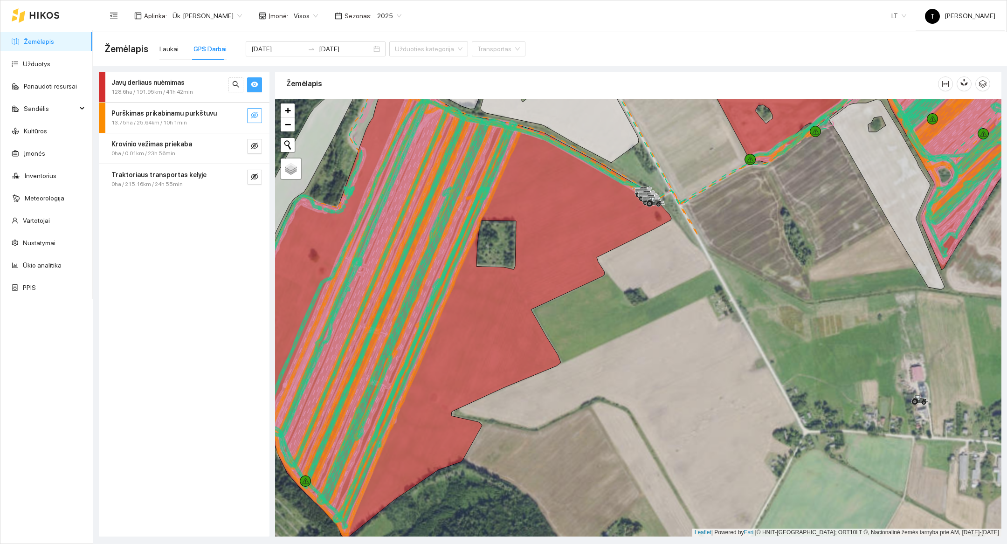
click at [510, 325] on div at bounding box center [638, 318] width 726 height 438
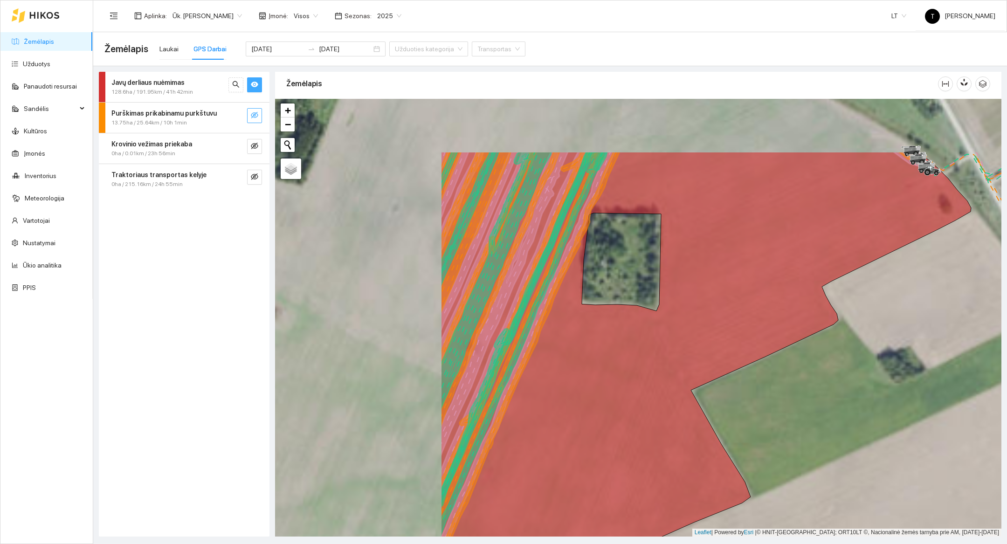
drag, startPoint x: 610, startPoint y: 325, endPoint x: 848, endPoint y: 422, distance: 256.9
click at [510, 422] on div at bounding box center [638, 318] width 726 height 438
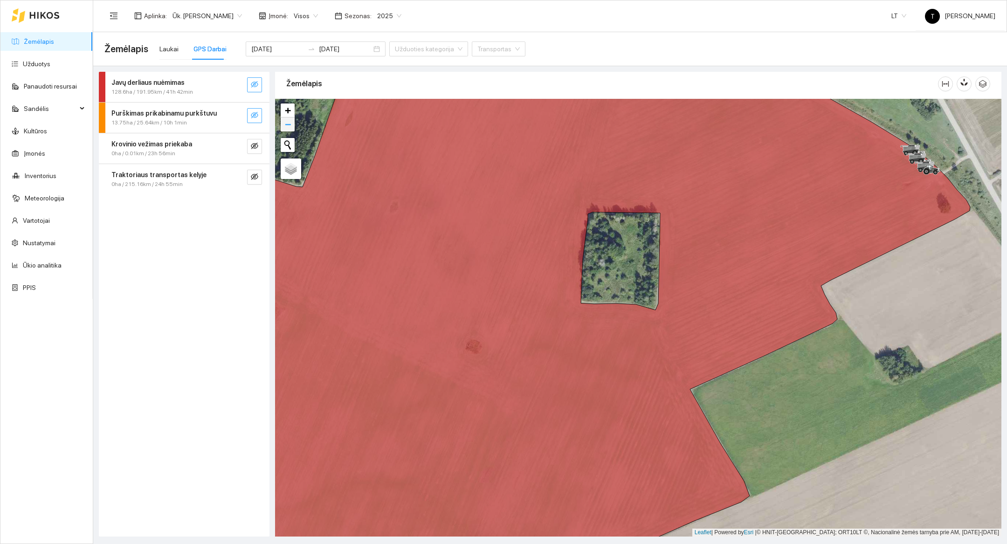
click at [290, 126] on link "−" at bounding box center [288, 124] width 14 height 14
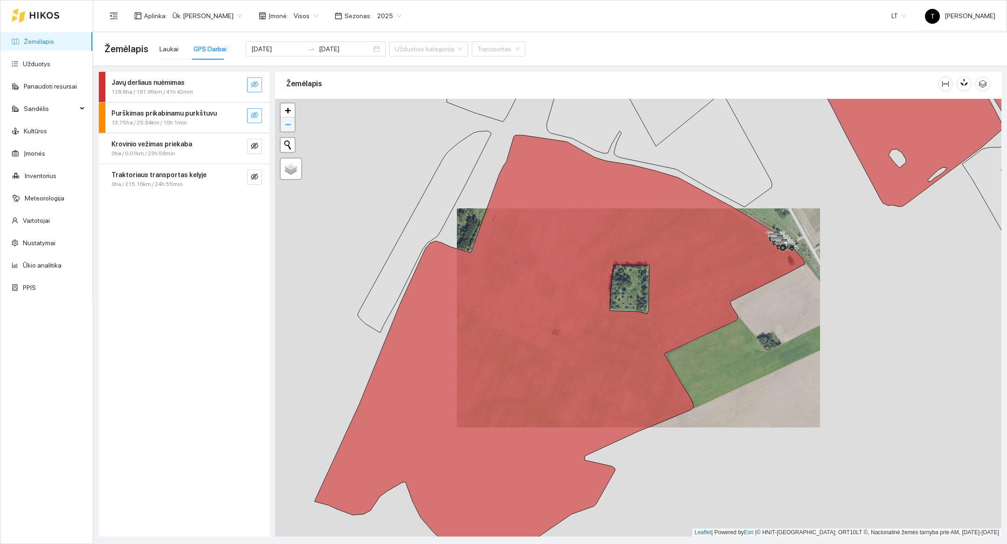
click at [290, 126] on link "−" at bounding box center [288, 124] width 14 height 14
